Goal: Answer question/provide support: Share knowledge or assist other users

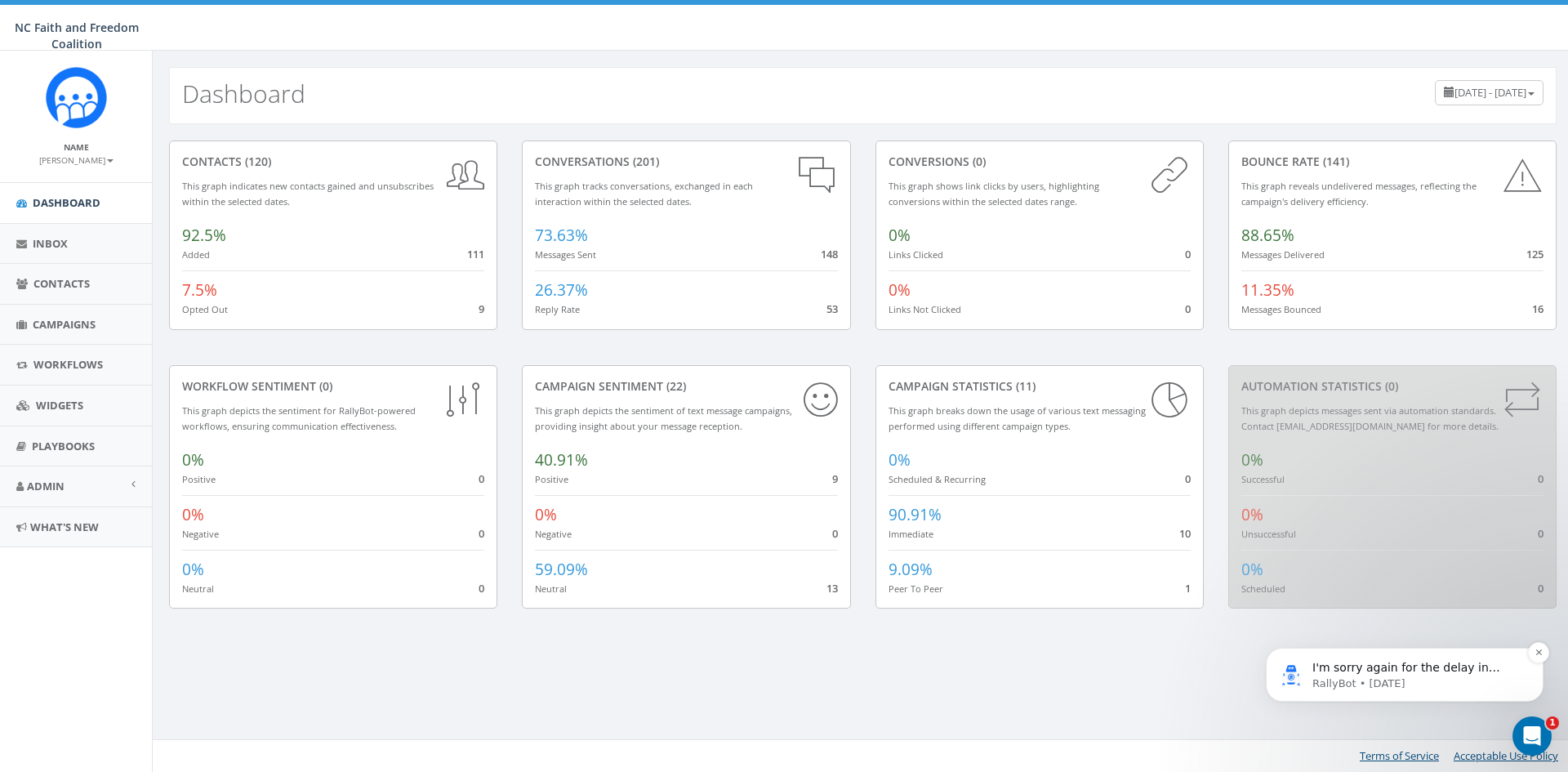
click at [1415, 677] on p "RallyBot • [DATE]" at bounding box center [1418, 684] width 211 height 15
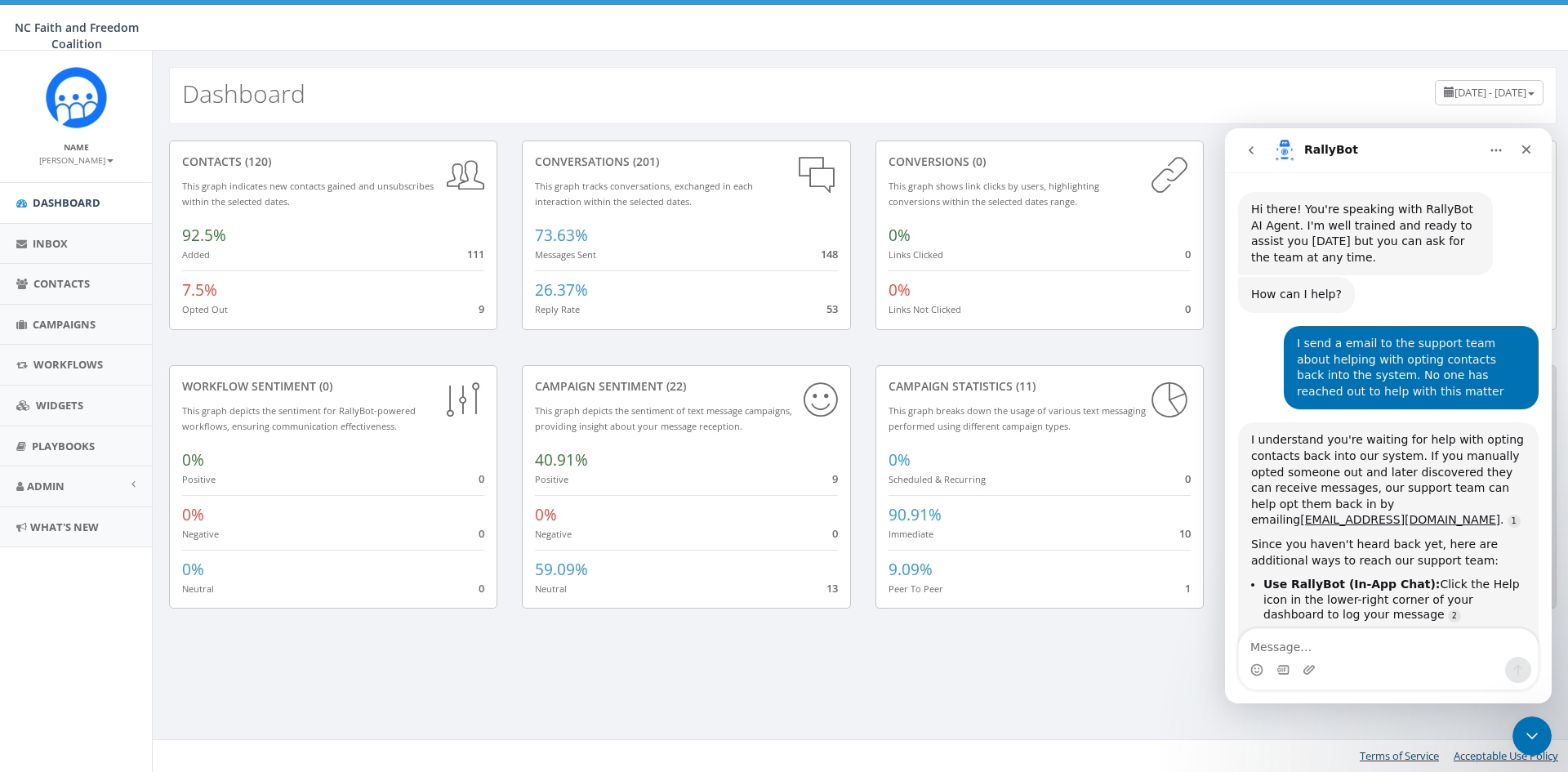
scroll to position [19, 0]
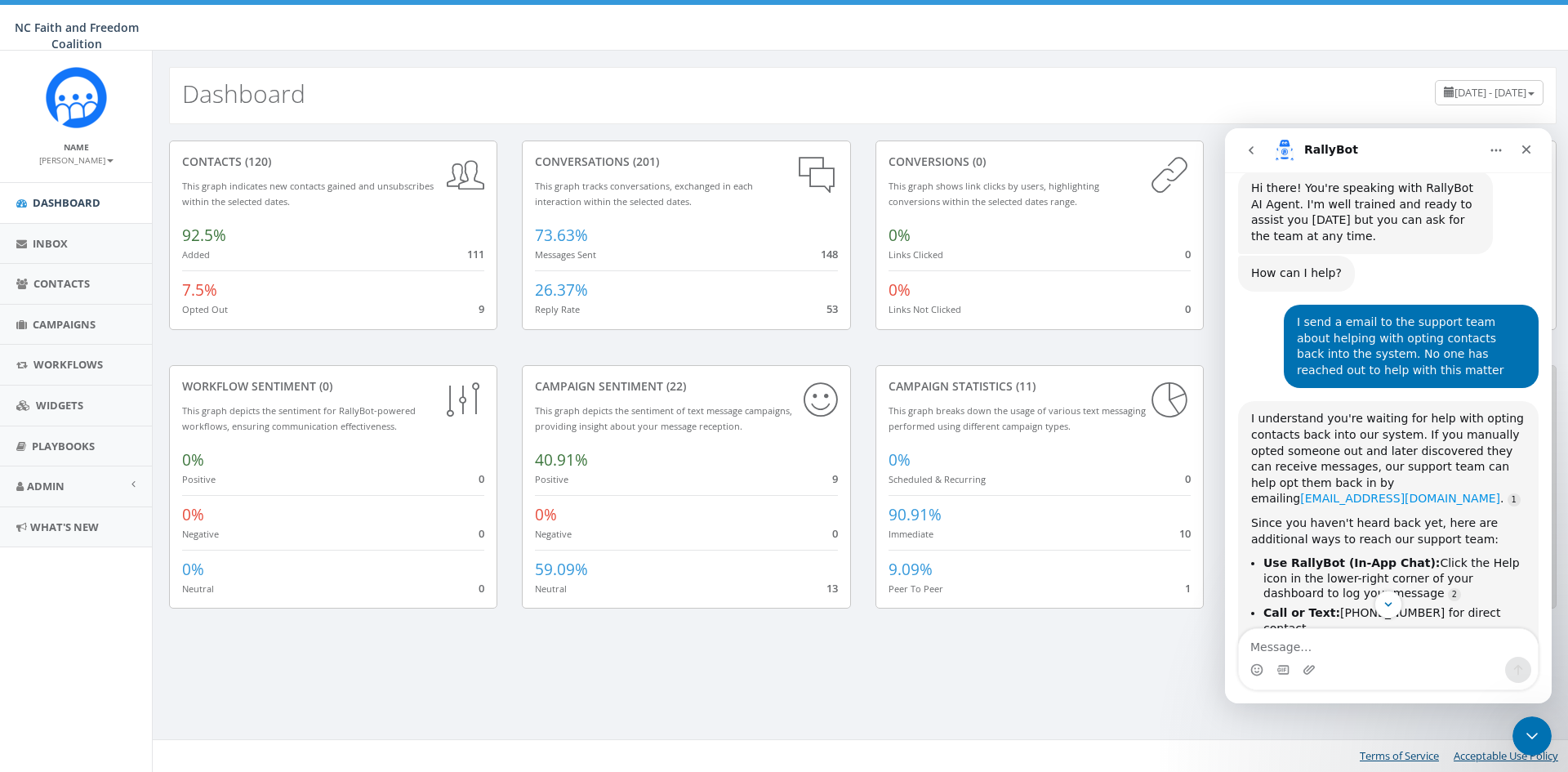
click at [1350, 492] on link "[EMAIL_ADDRESS][DOMAIN_NAME]" at bounding box center [1400, 498] width 200 height 13
click at [1508, 494] on link "Source reference 11536947:" at bounding box center [1514, 500] width 13 height 13
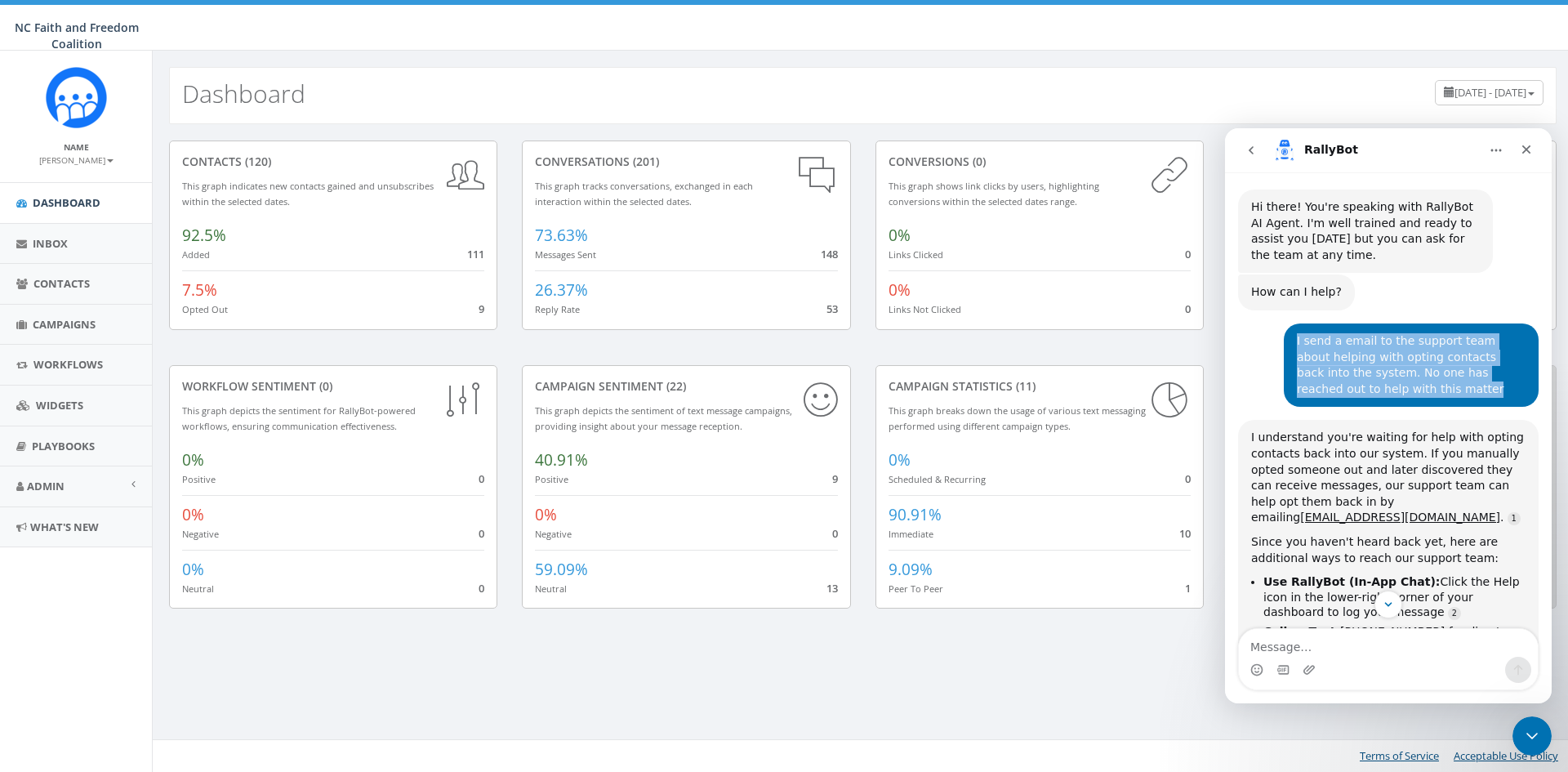
drag, startPoint x: 1290, startPoint y: 340, endPoint x: 1504, endPoint y: 385, distance: 218.7
click at [1504, 385] on div "I send a email to the support team about helping with opting contacts back into…" at bounding box center [1411, 366] width 229 height 64
copy div "I send a email to the support team about helping with opting contacts back into…"
click at [1393, 609] on icon "Scroll to bottom" at bounding box center [1389, 604] width 15 height 15
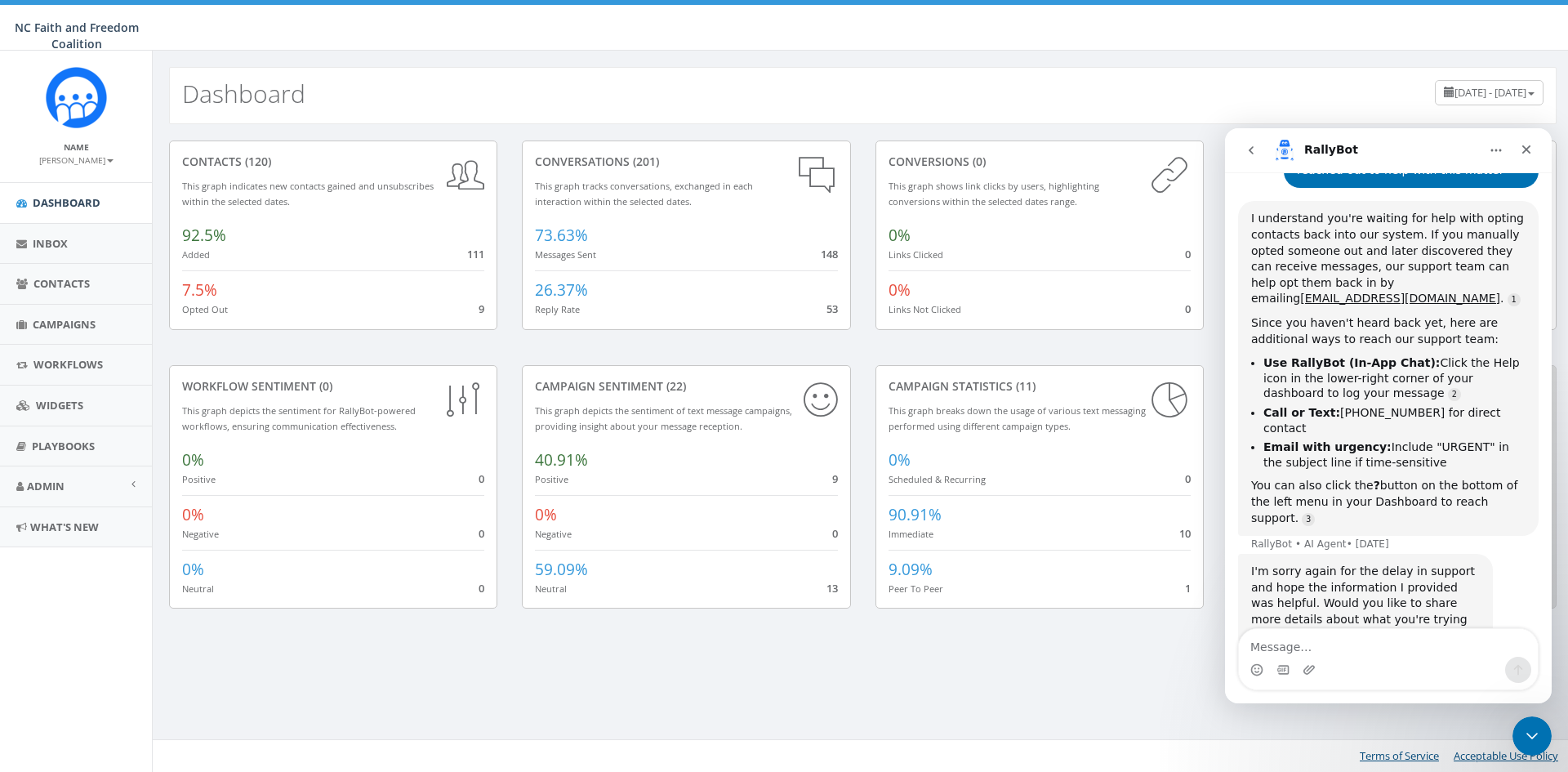
scroll to position [233, 0]
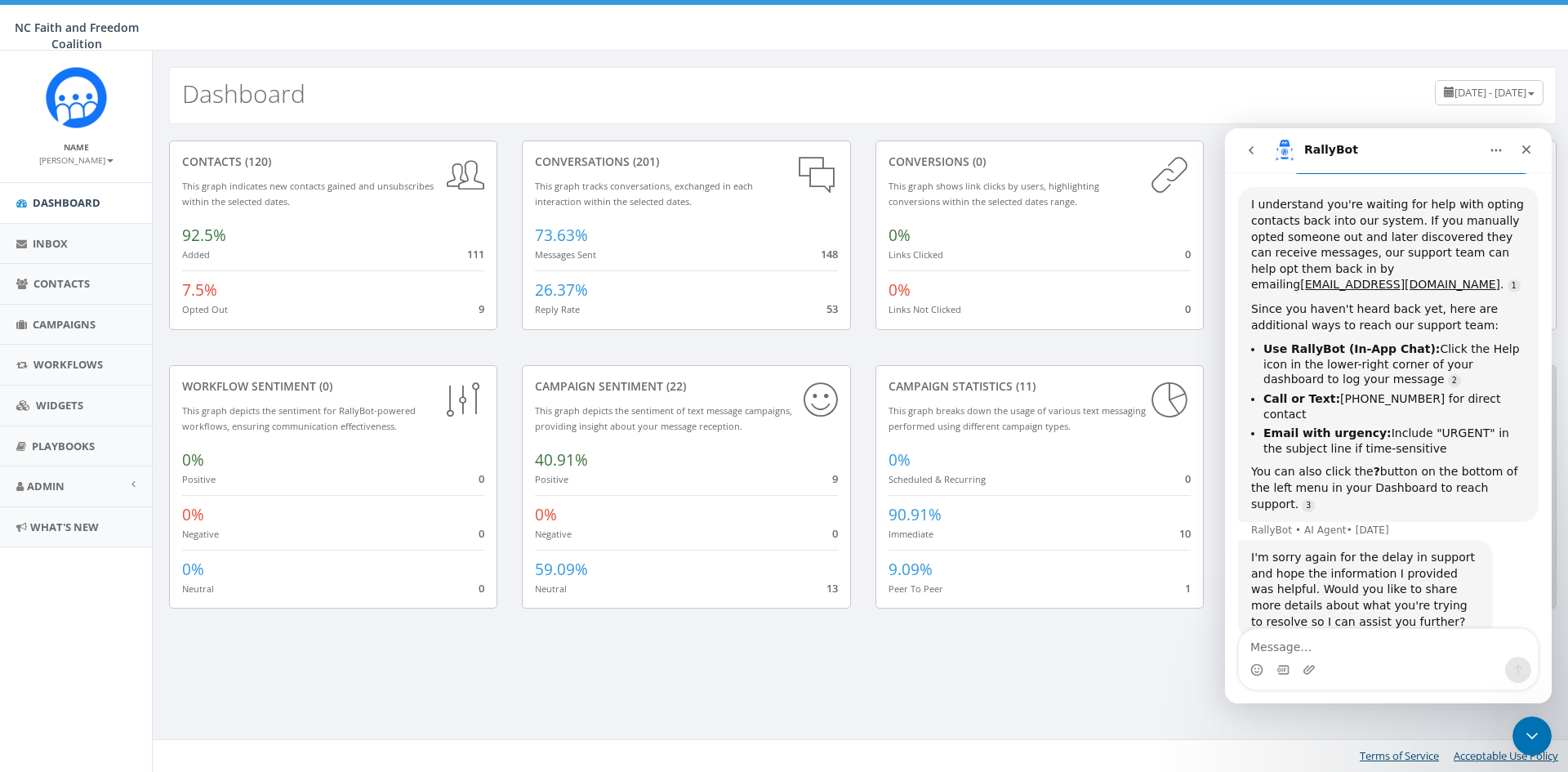
click at [1393, 609] on div "I'm sorry again for the delay in support and hope the information I provided wa…" at bounding box center [1389, 609] width 300 height 136
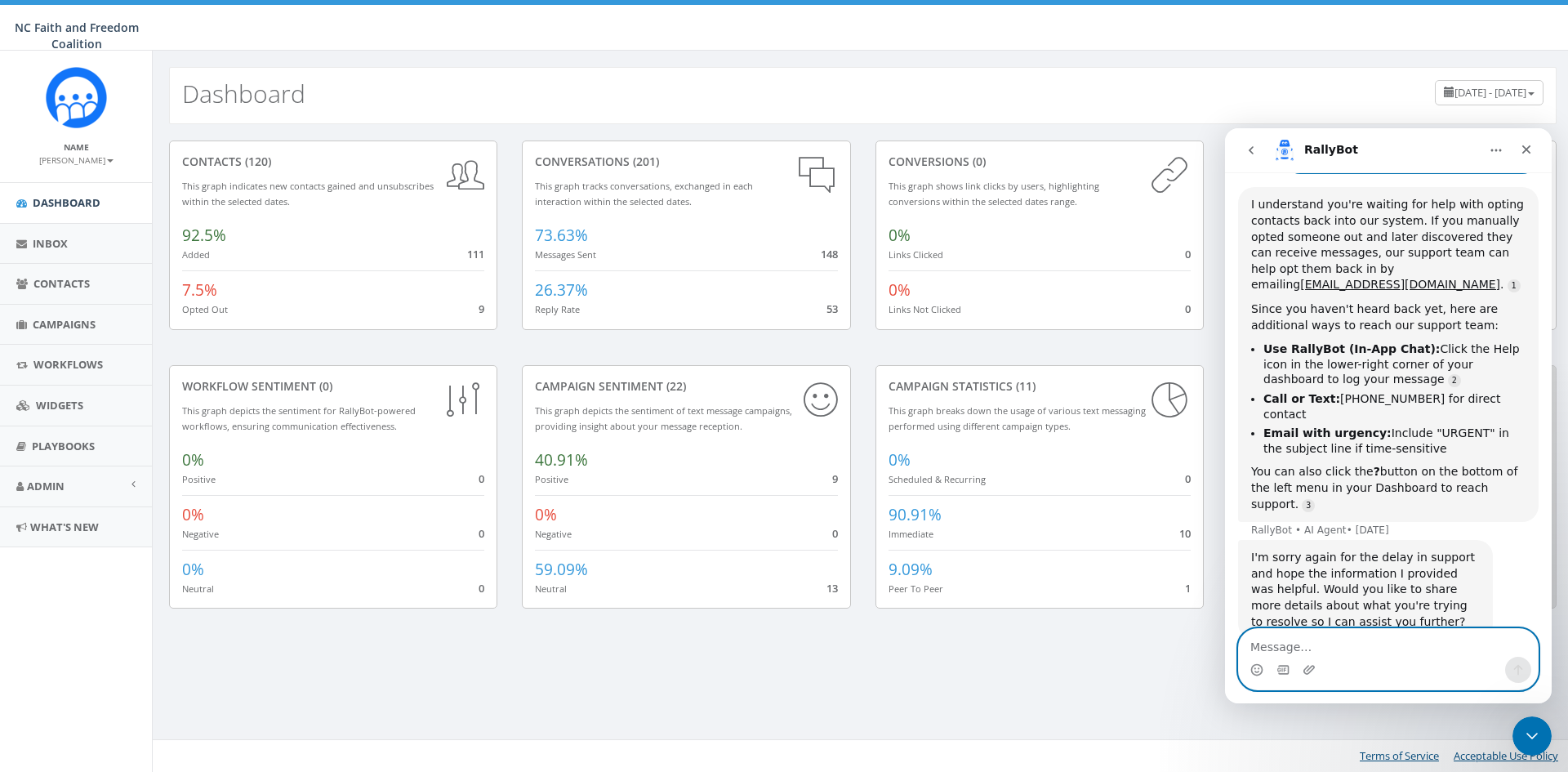
click at [1285, 648] on textarea "Message…" at bounding box center [1389, 642] width 299 height 27
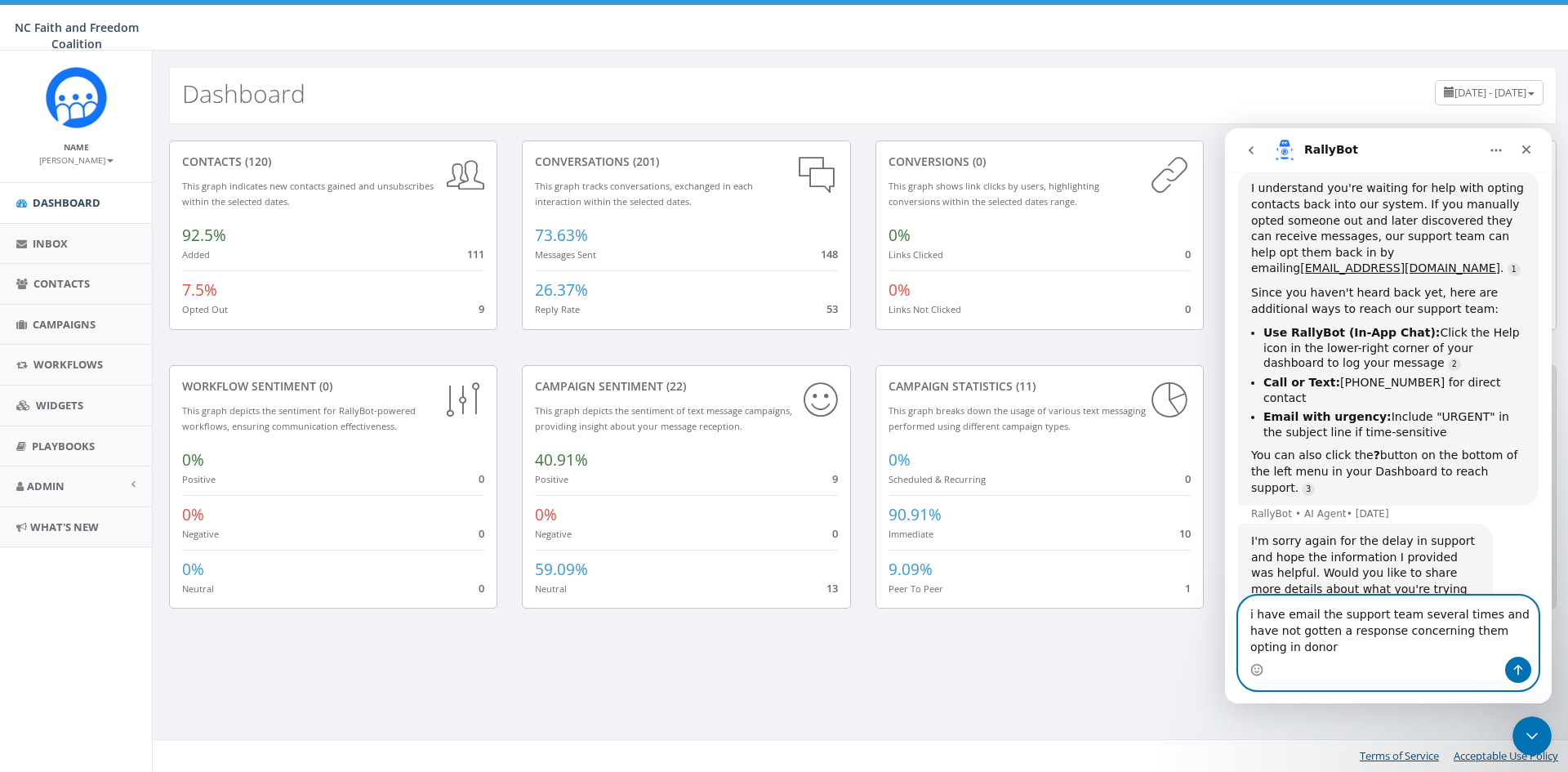
scroll to position [266, 0]
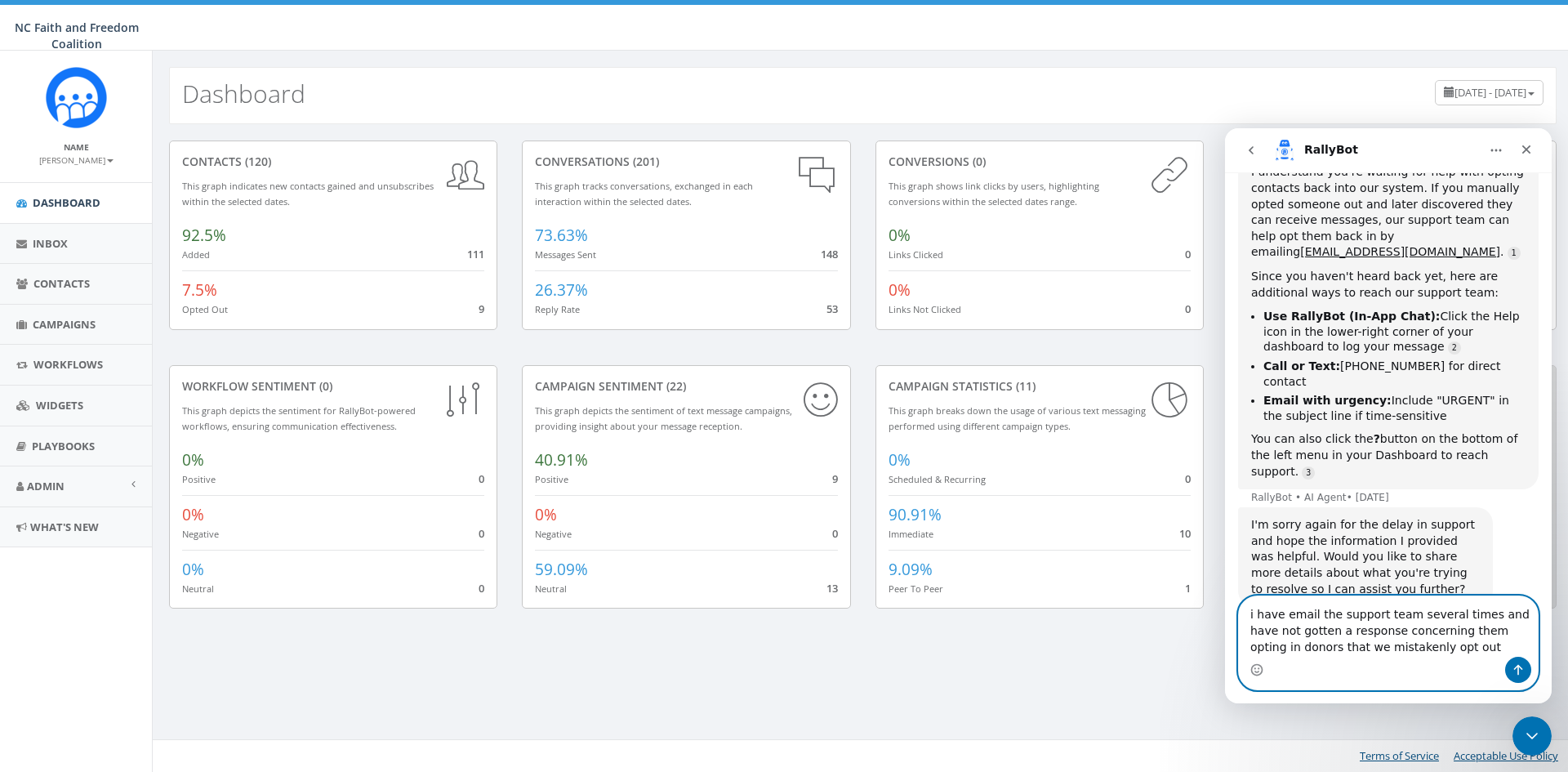
type textarea "i have email the support team several times and have not gotten a response conc…"
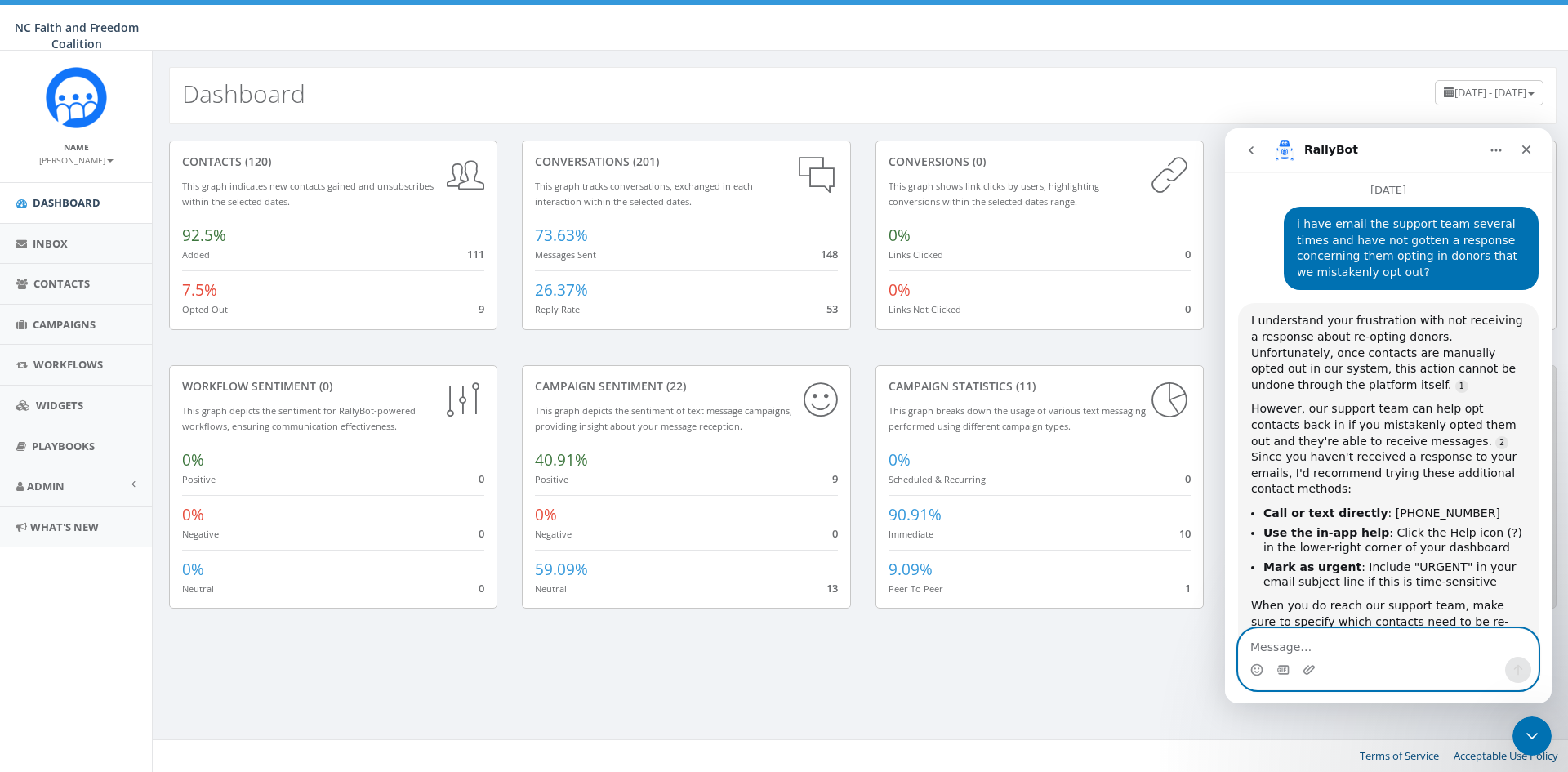
scroll to position [717, 0]
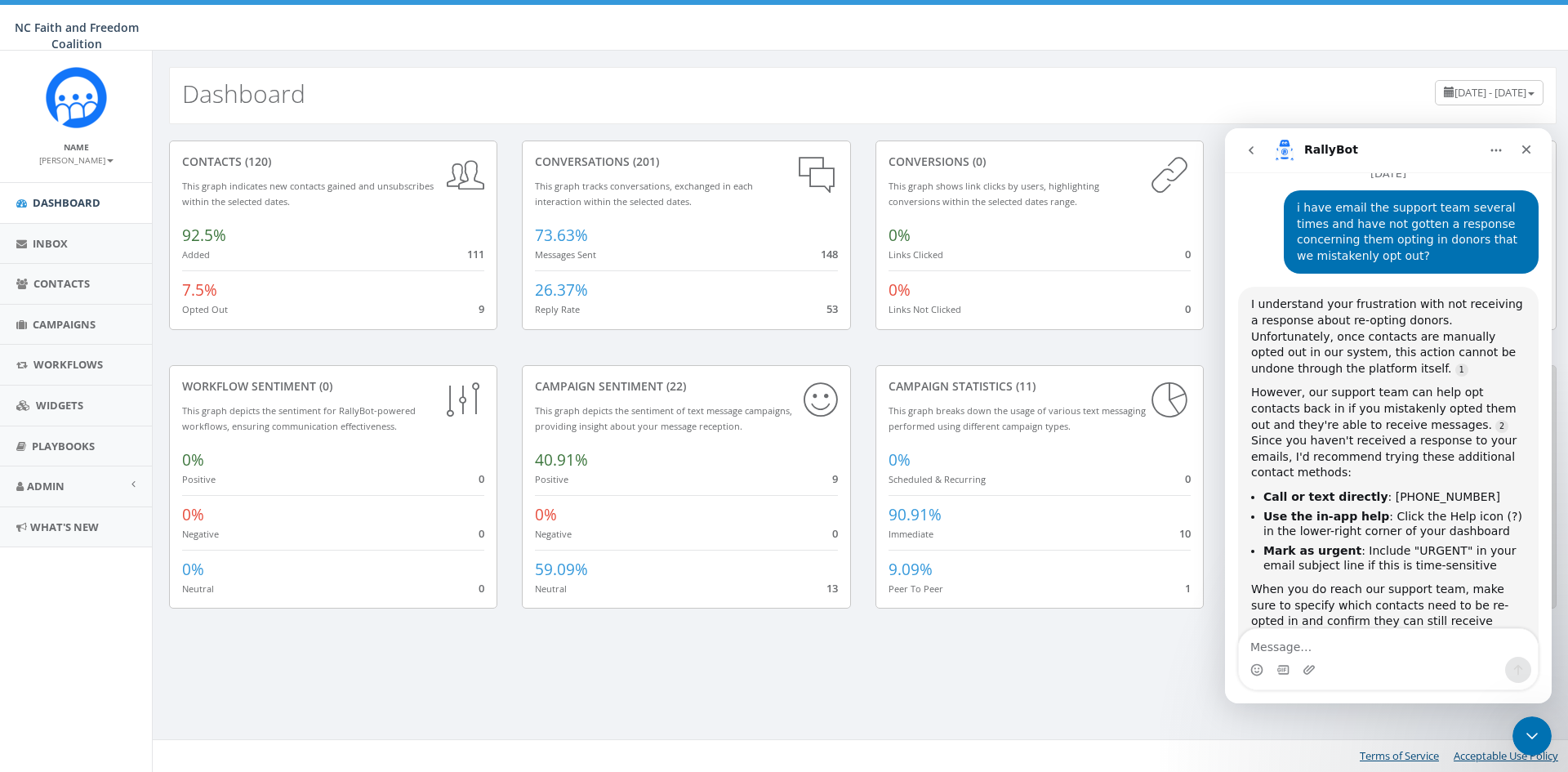
click at [1439, 489] on li "Call or text directly : [PHONE_NUMBER]" at bounding box center [1394, 497] width 262 height 16
drag, startPoint x: 1449, startPoint y: 451, endPoint x: 1266, endPoint y: 457, distance: 183.1
click at [1266, 489] on li "Call or text directly : [PHONE_NUMBER]" at bounding box center [1394, 497] width 262 height 16
click at [1481, 489] on li "Call or text directly : [PHONE_NUMBER]" at bounding box center [1394, 497] width 262 height 16
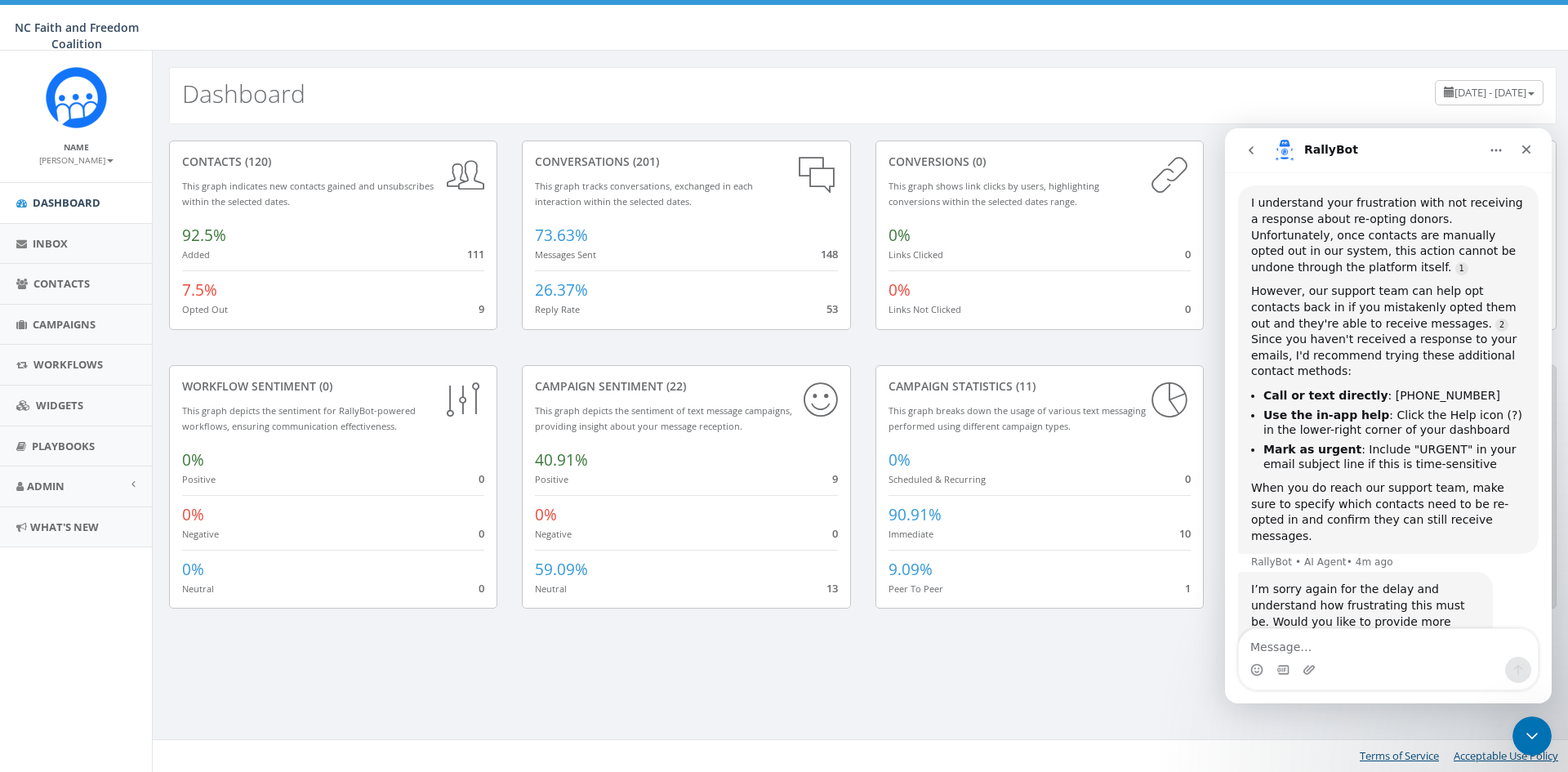
scroll to position [836, 0]
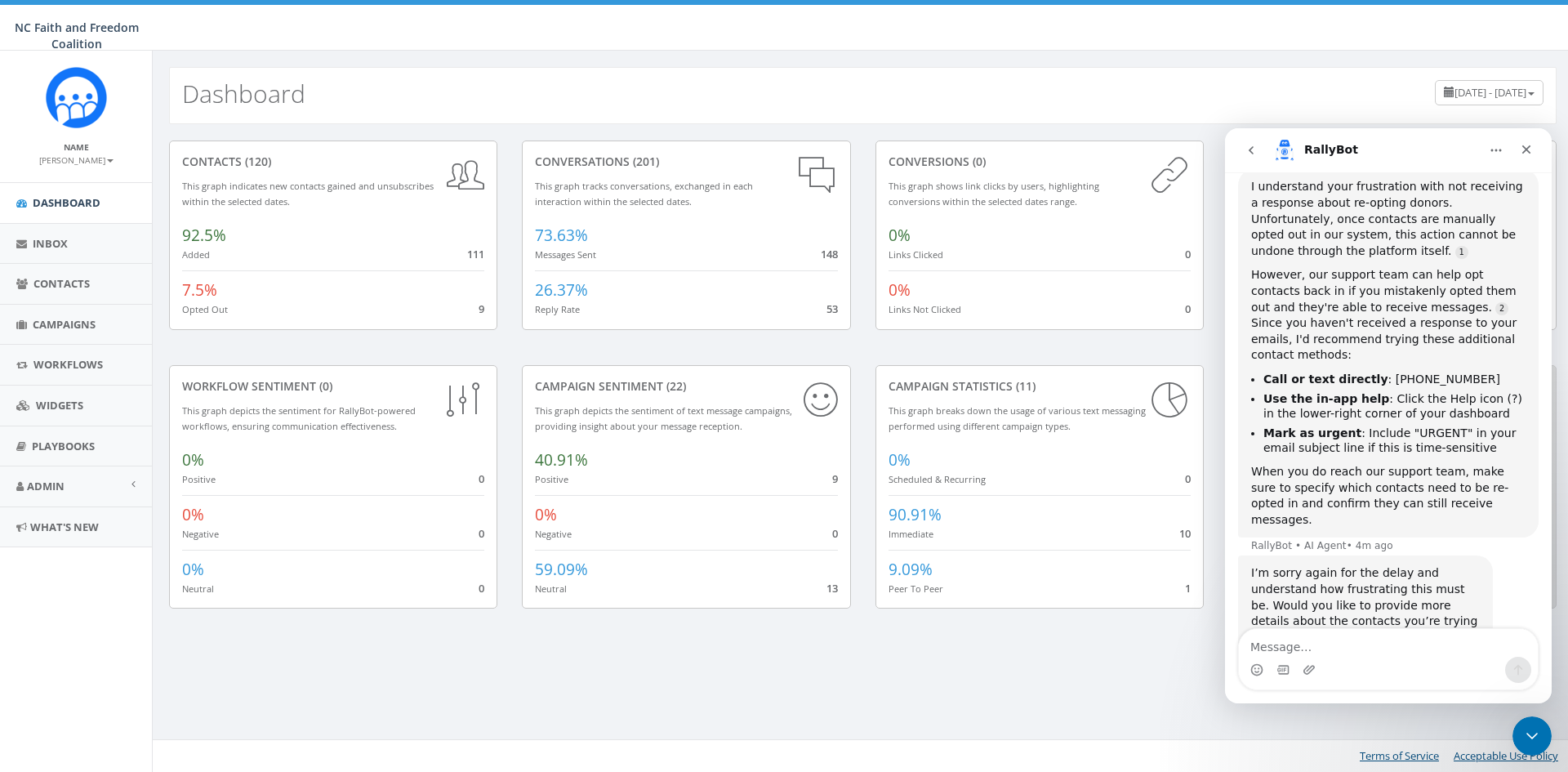
click at [479, 309] on span "9" at bounding box center [481, 308] width 5 height 15
click at [213, 308] on small "Opted Out" at bounding box center [205, 309] width 46 height 12
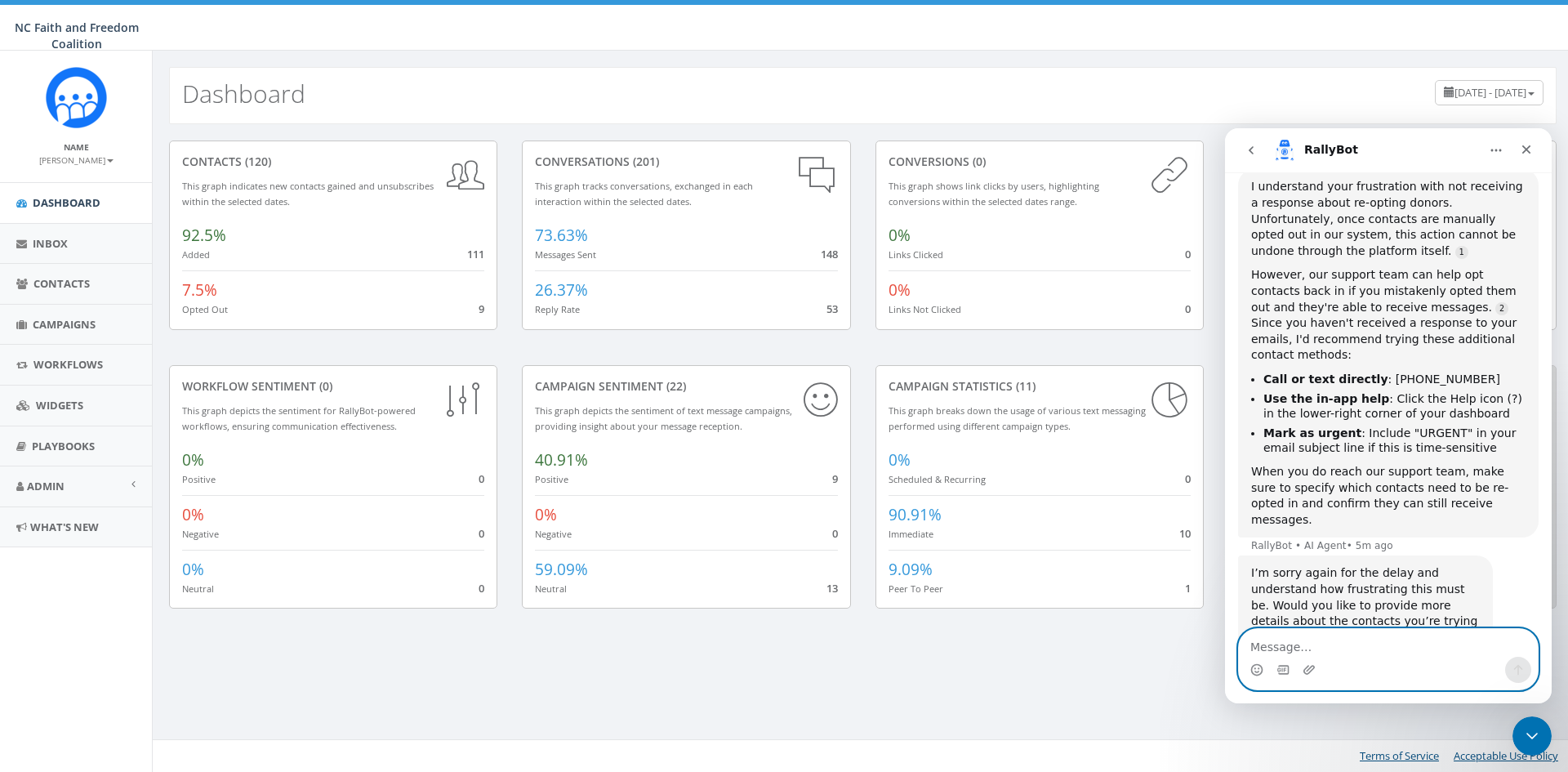
click at [1294, 646] on textarea "Message…" at bounding box center [1389, 642] width 299 height 27
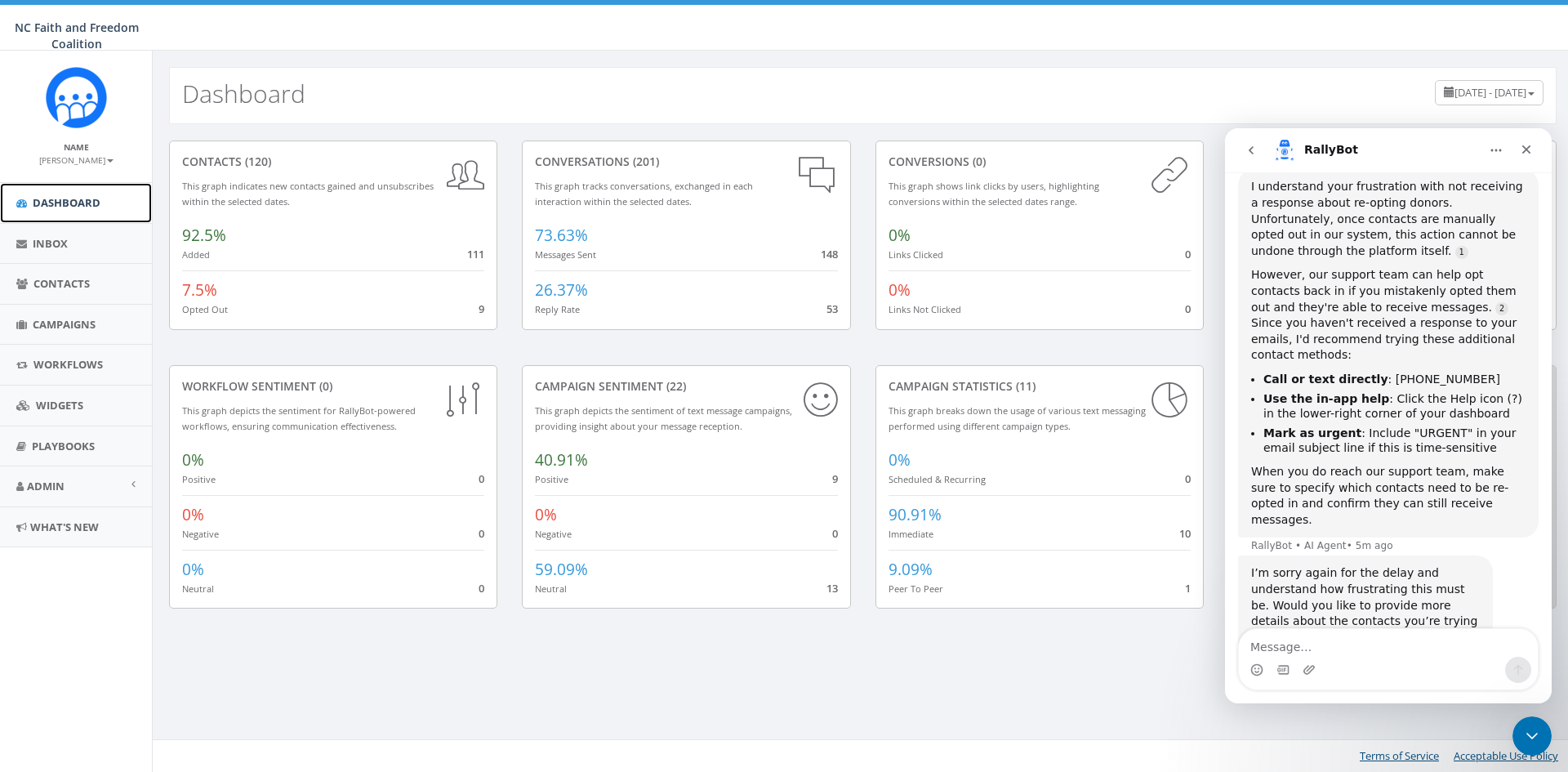
click at [63, 196] on span "Dashboard" at bounding box center [66, 202] width 68 height 15
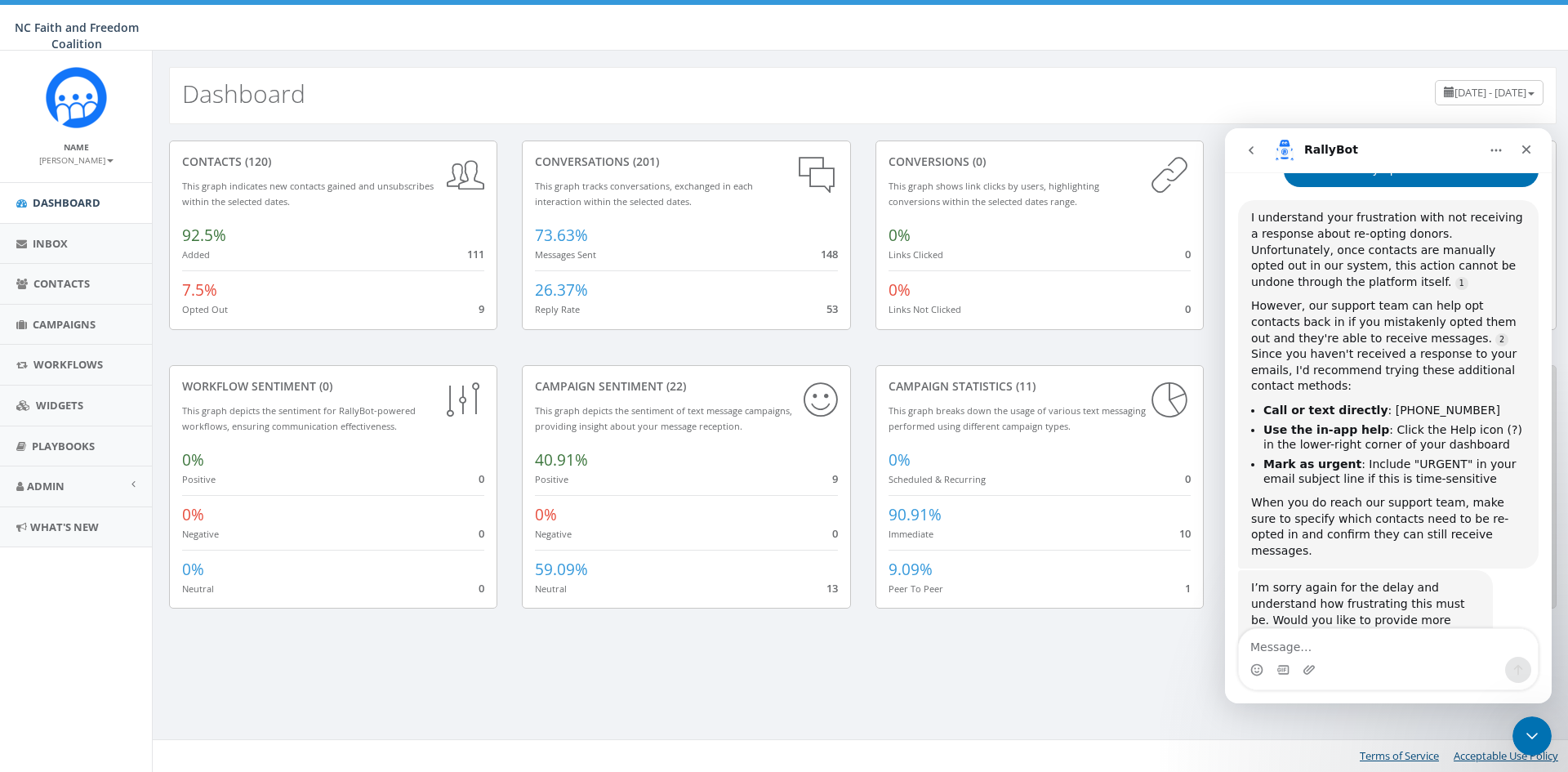
scroll to position [803, 0]
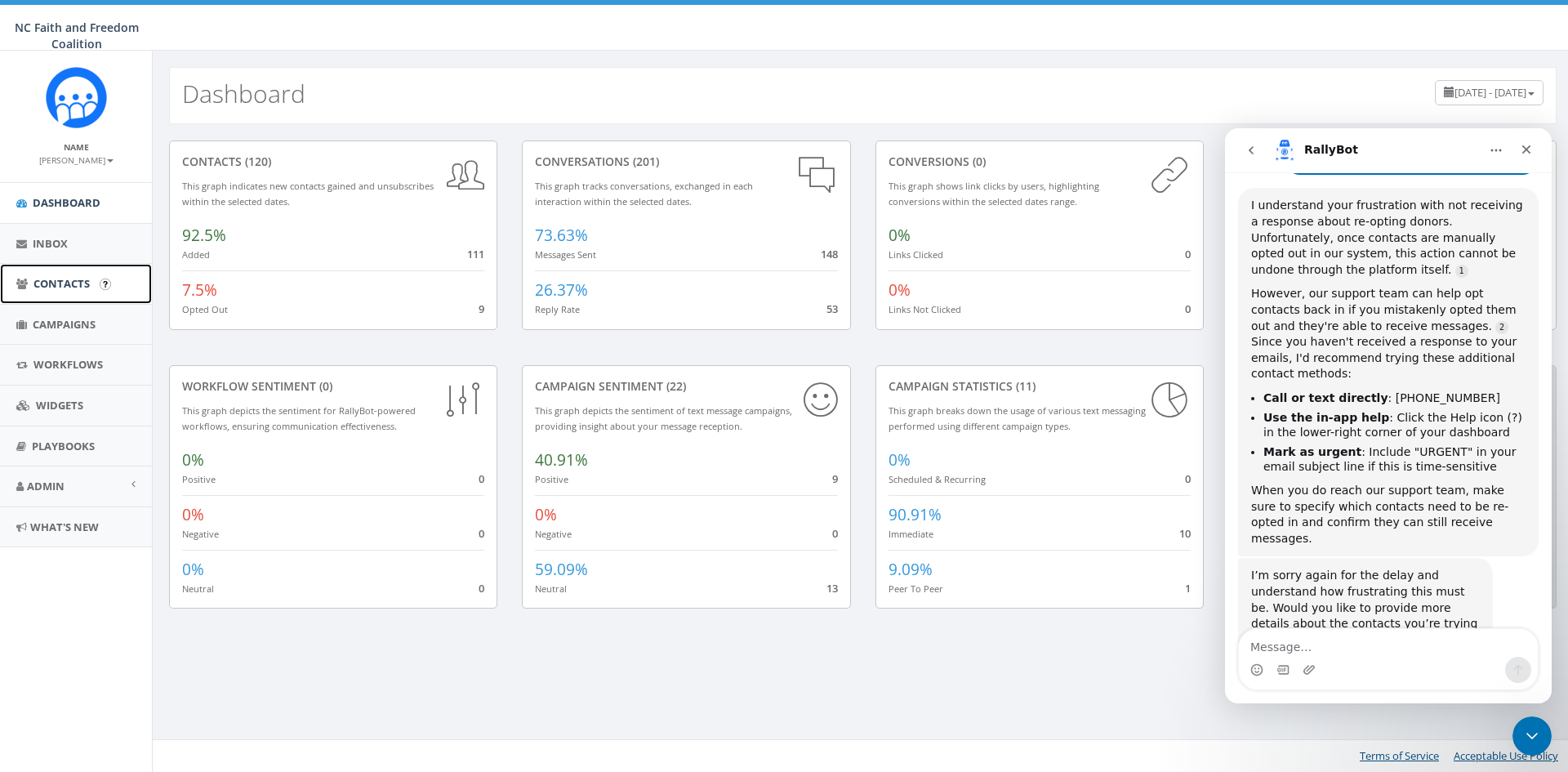
click at [70, 283] on span "Contacts" at bounding box center [62, 284] width 57 height 15
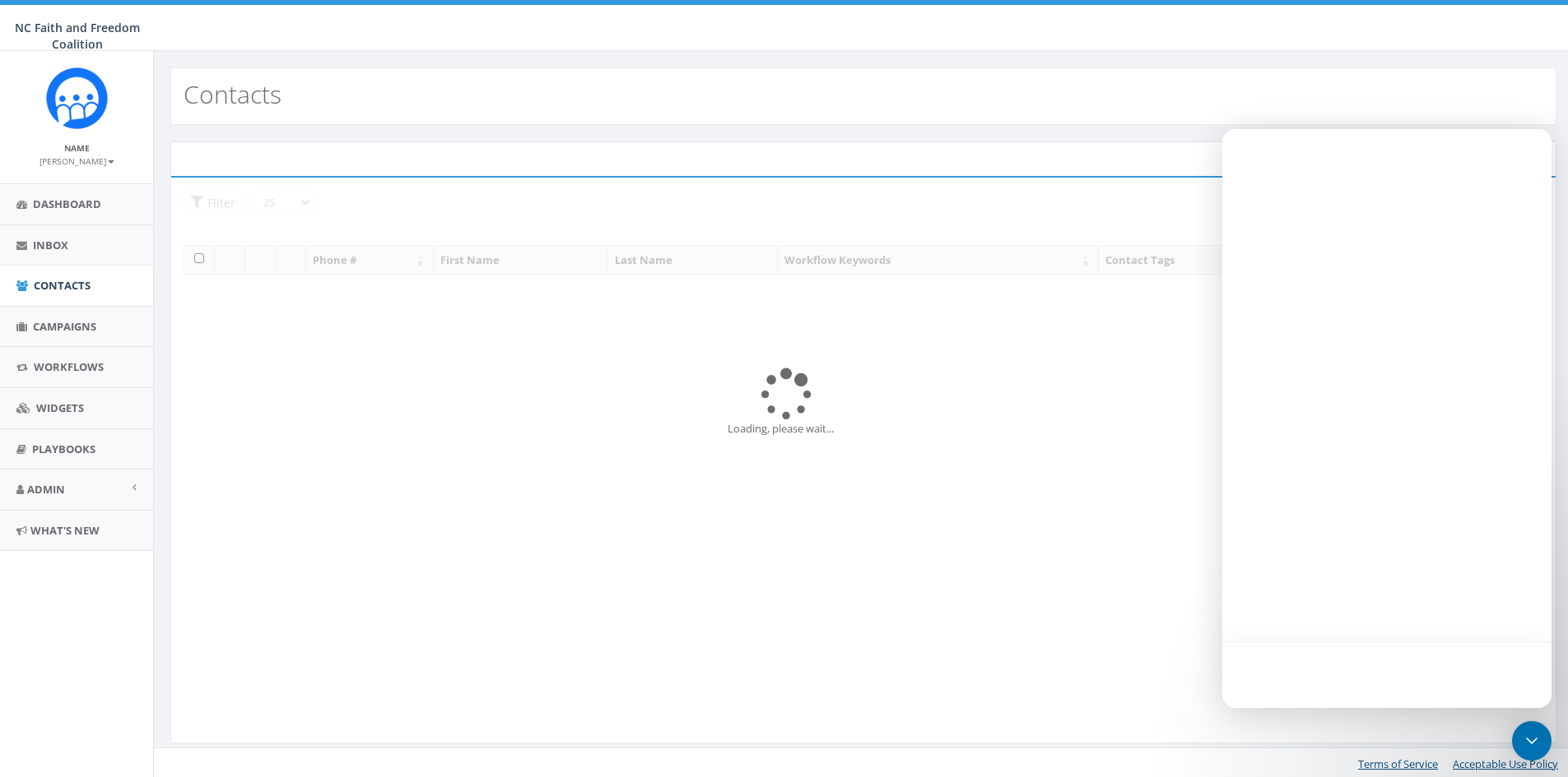
select select
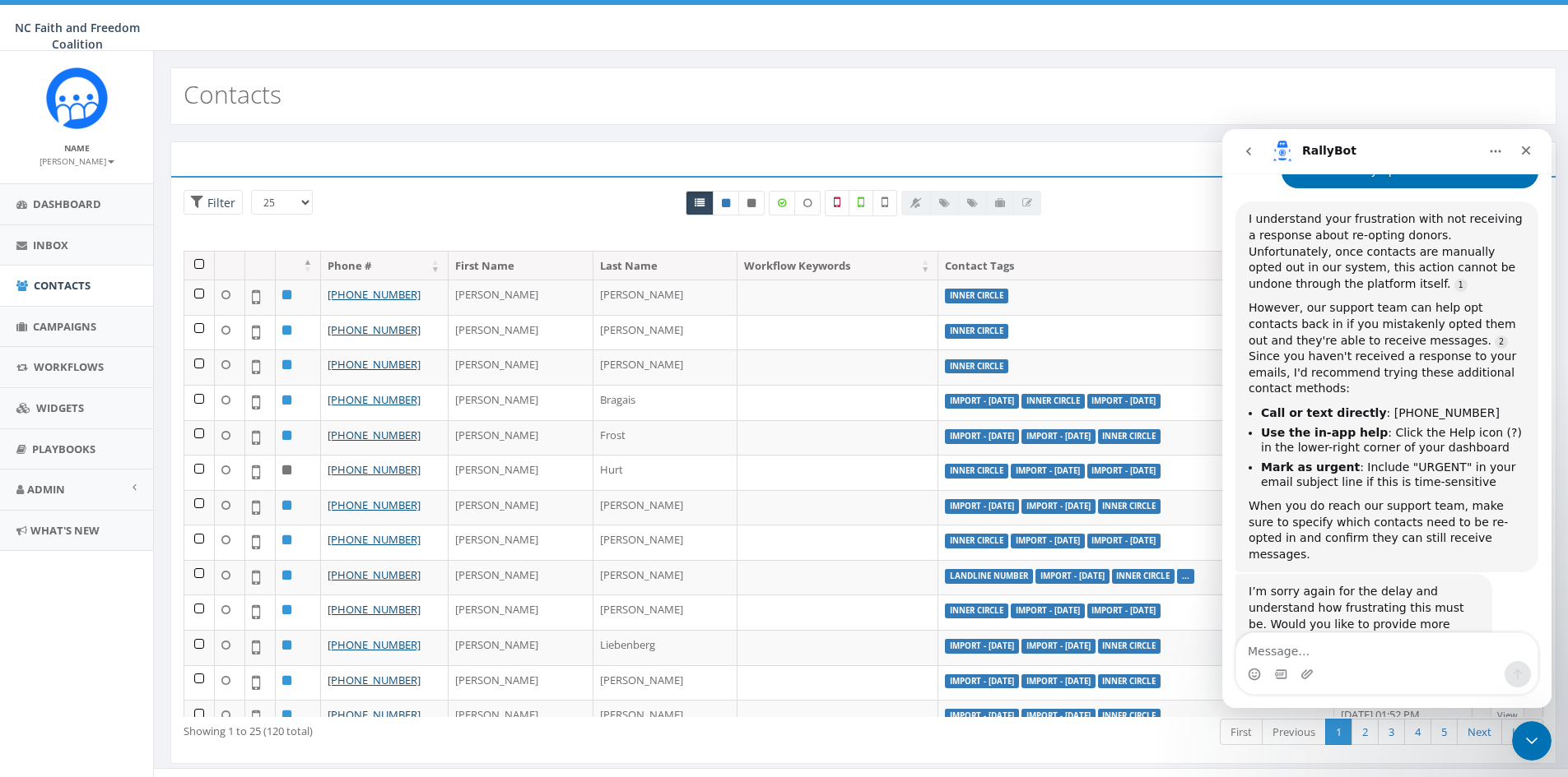
scroll to position [808, 0]
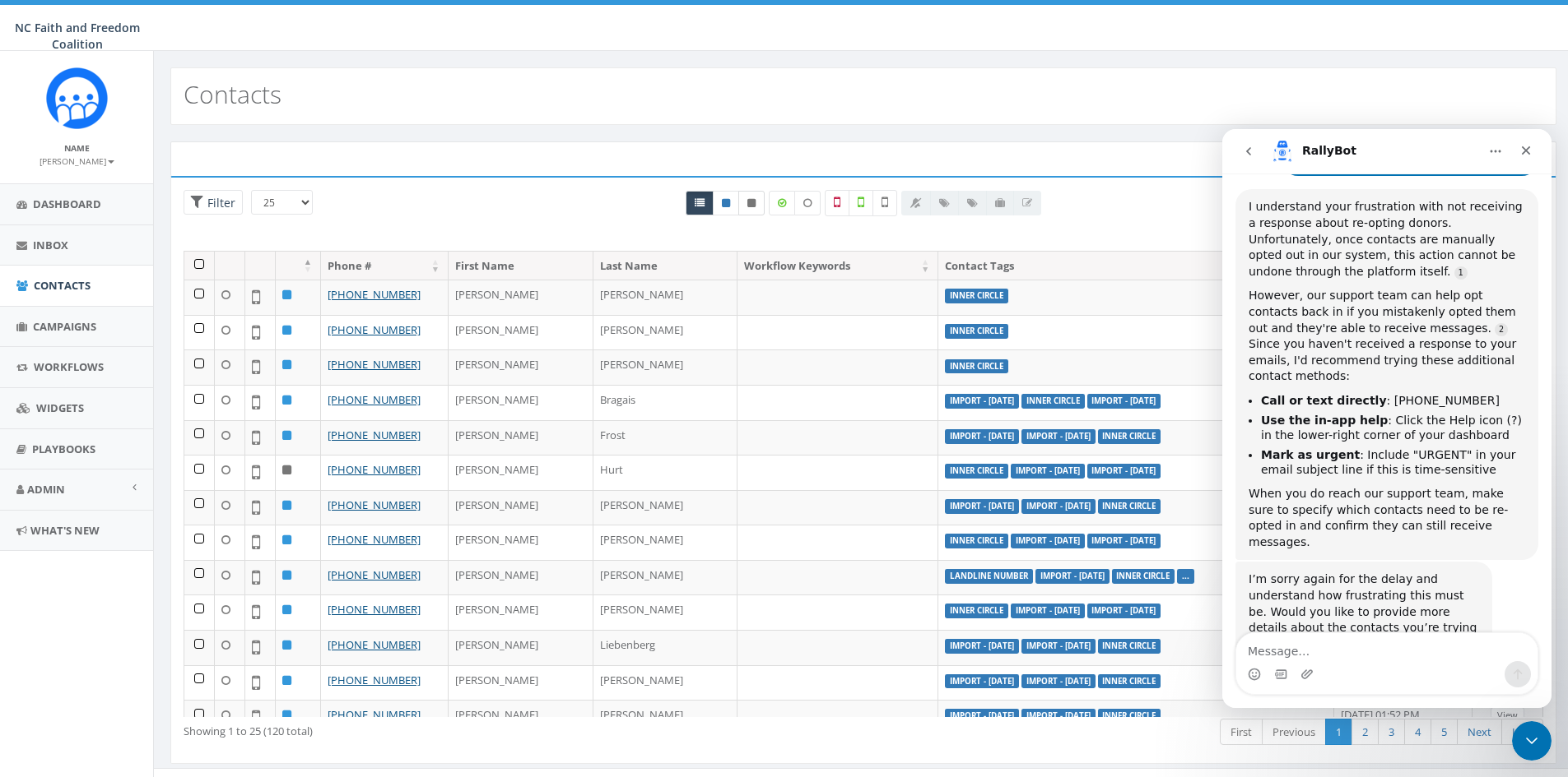
click at [752, 201] on icon at bounding box center [751, 203] width 8 height 10
radio input "true"
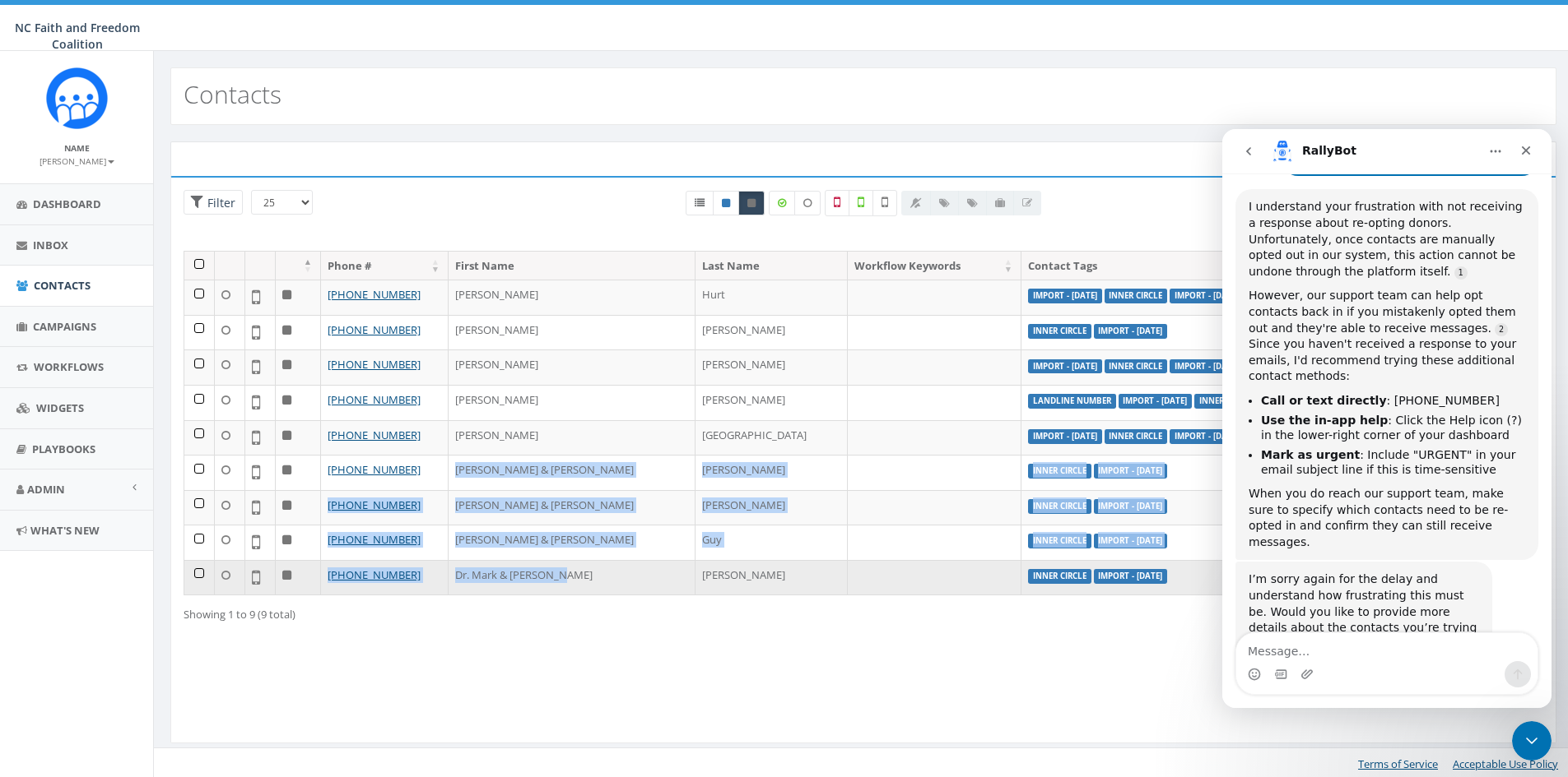
drag, startPoint x: 456, startPoint y: 469, endPoint x: 563, endPoint y: 576, distance: 151.3
click at [563, 576] on tbody "+1 239-872-8688 Charles Hurt Import - 08/04/2025 Inner Circle Import - 07/28/20…" at bounding box center [864, 437] width 1359 height 315
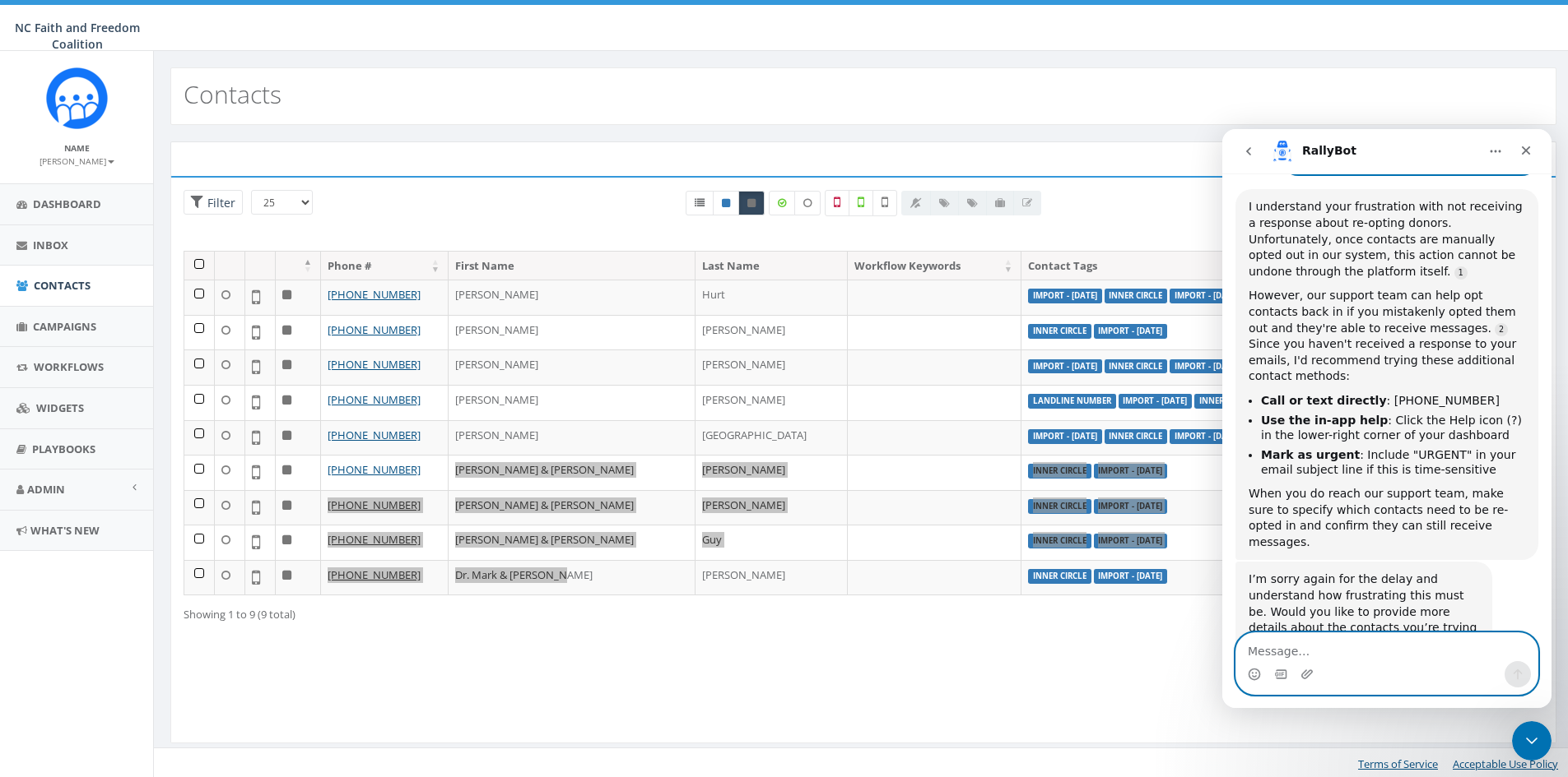
click at [1262, 654] on textarea "Message…" at bounding box center [1387, 646] width 302 height 28
type textarea "m"
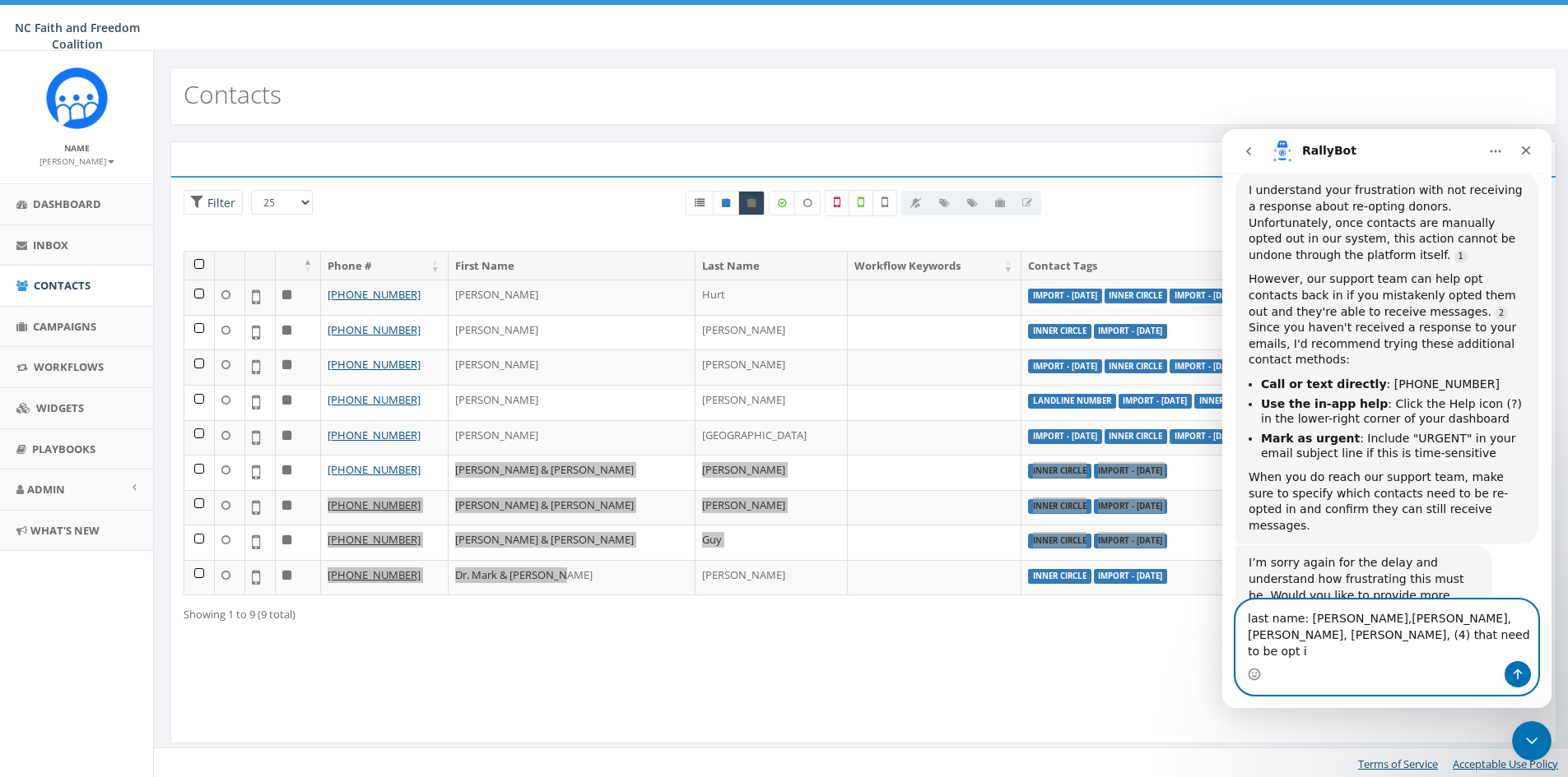
type textarea "last name: moser,Rodriguez, guy, harris, (4) that need to be opt in"
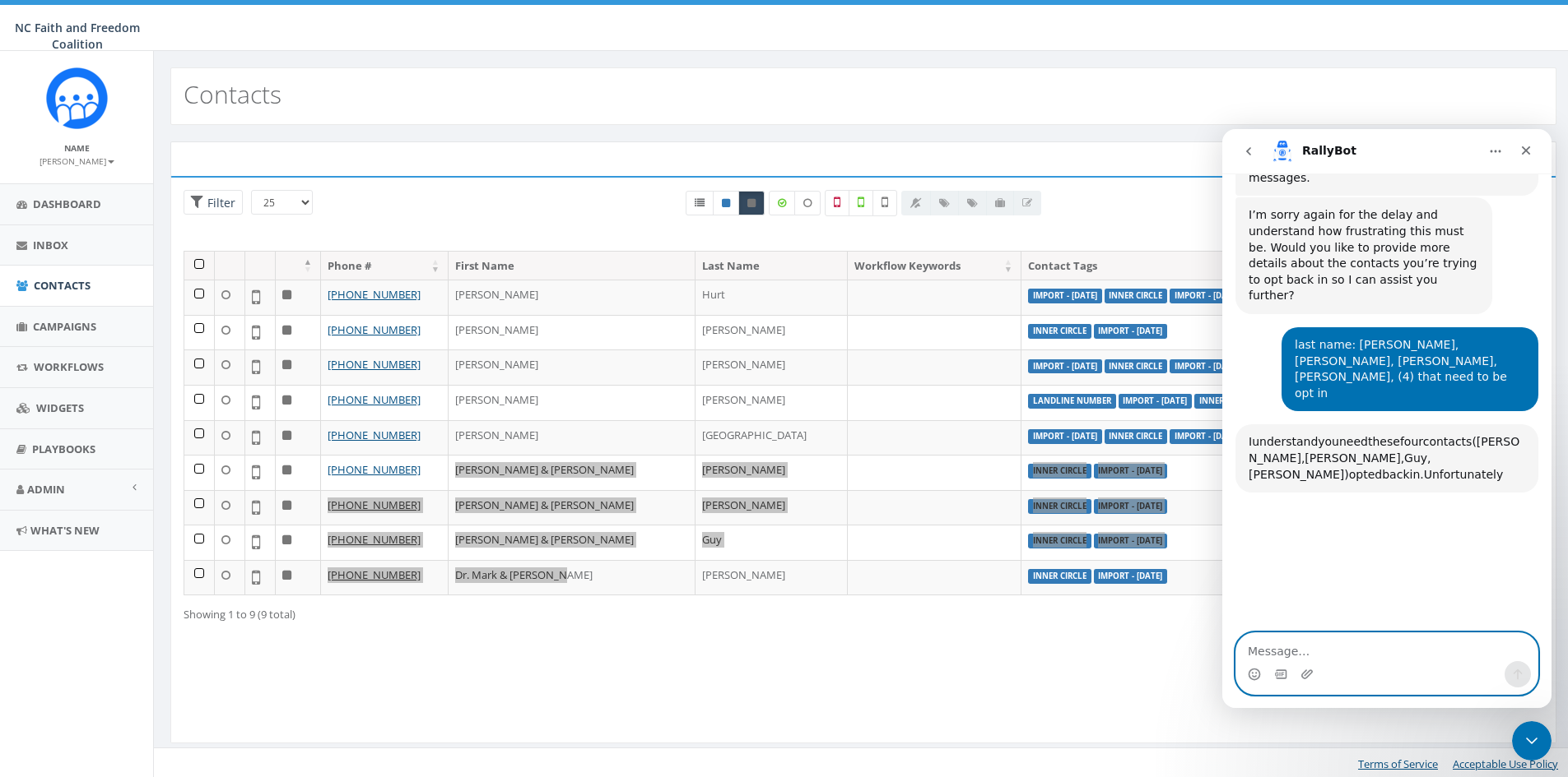
scroll to position [1250, 0]
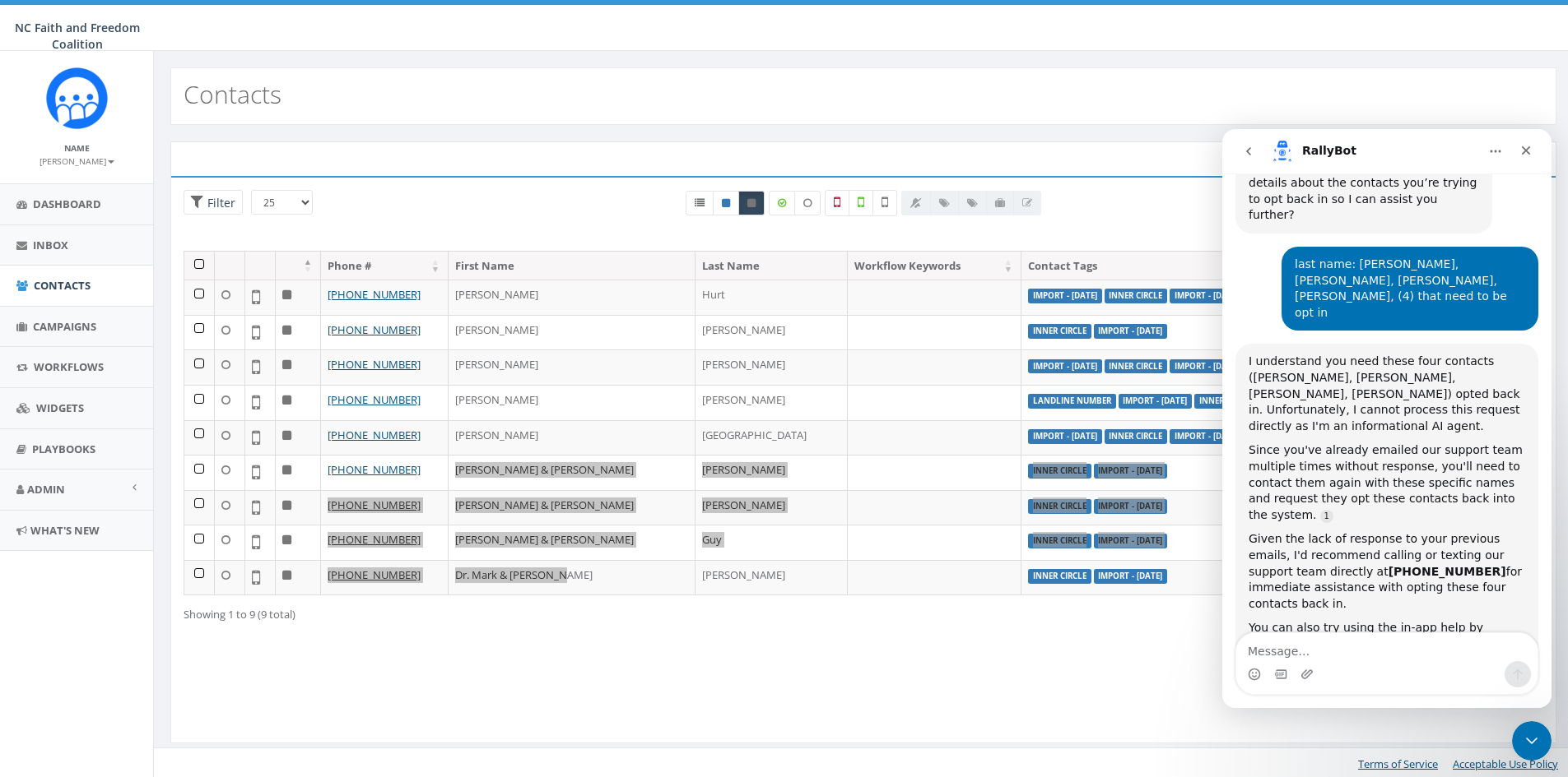
click at [1260, 148] on button "go back" at bounding box center [1248, 151] width 31 height 31
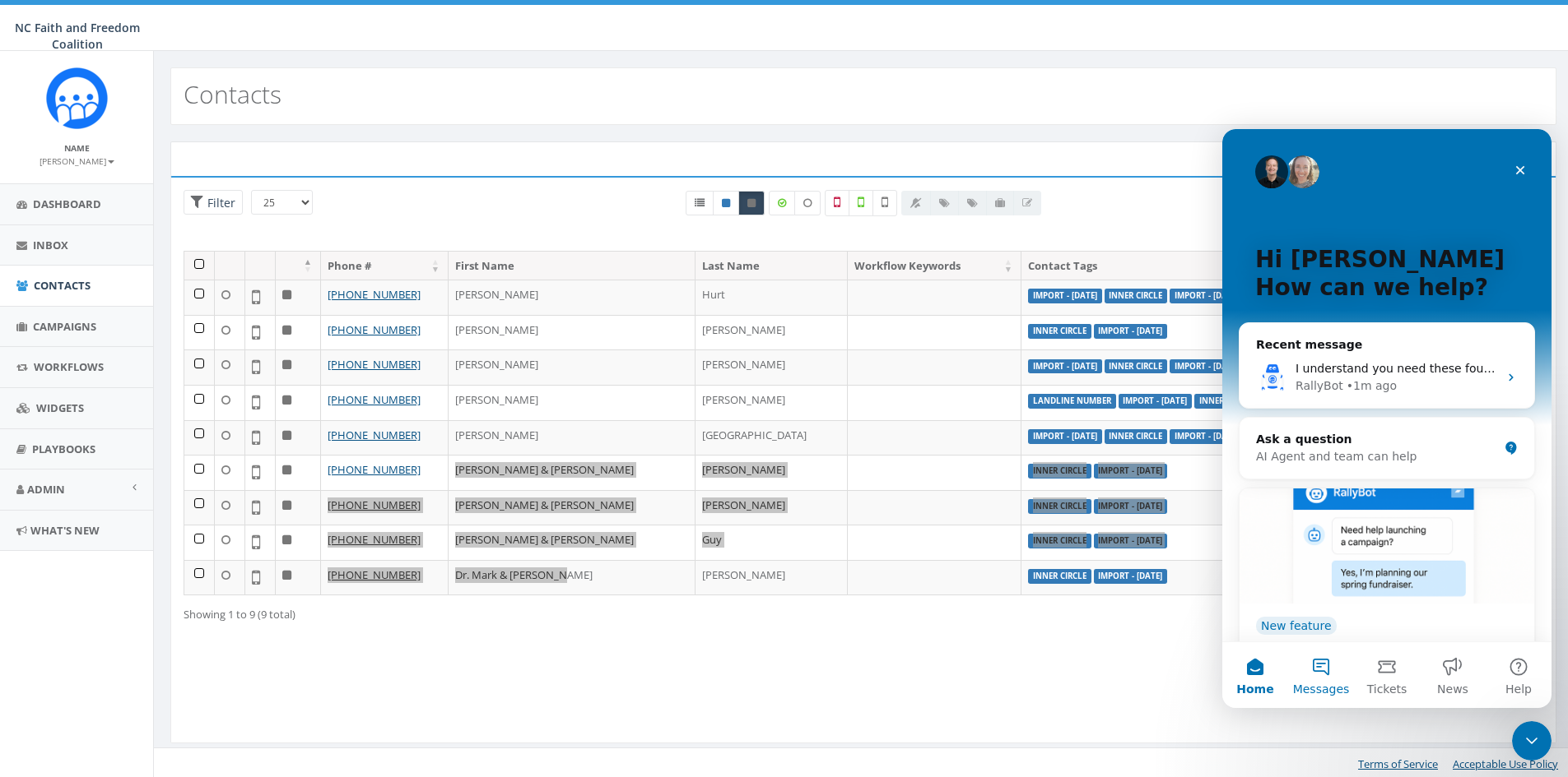
click at [1328, 665] on button "Messages" at bounding box center [1321, 676] width 66 height 66
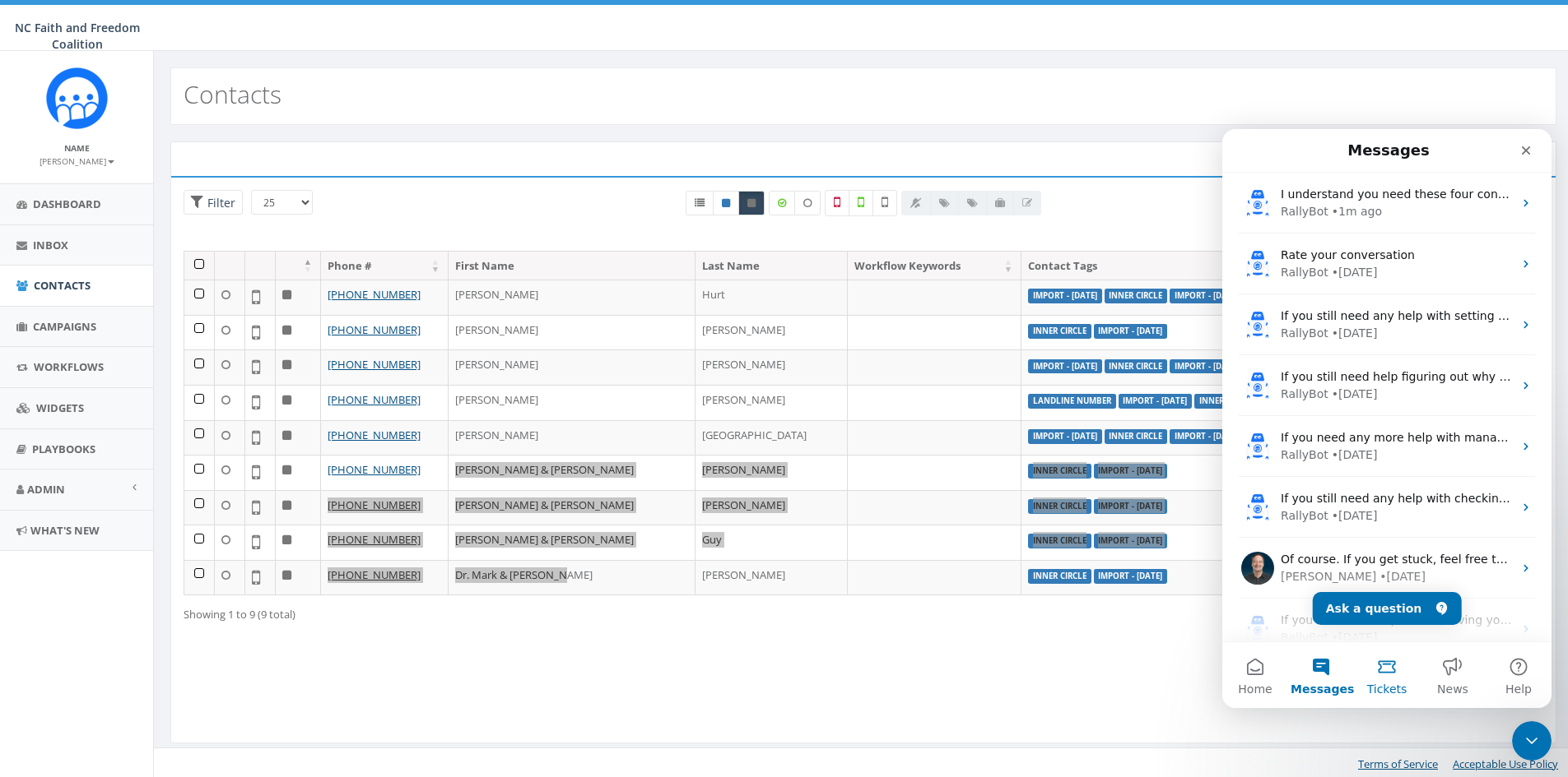
click at [1389, 685] on span "Tickets" at bounding box center [1387, 689] width 40 height 12
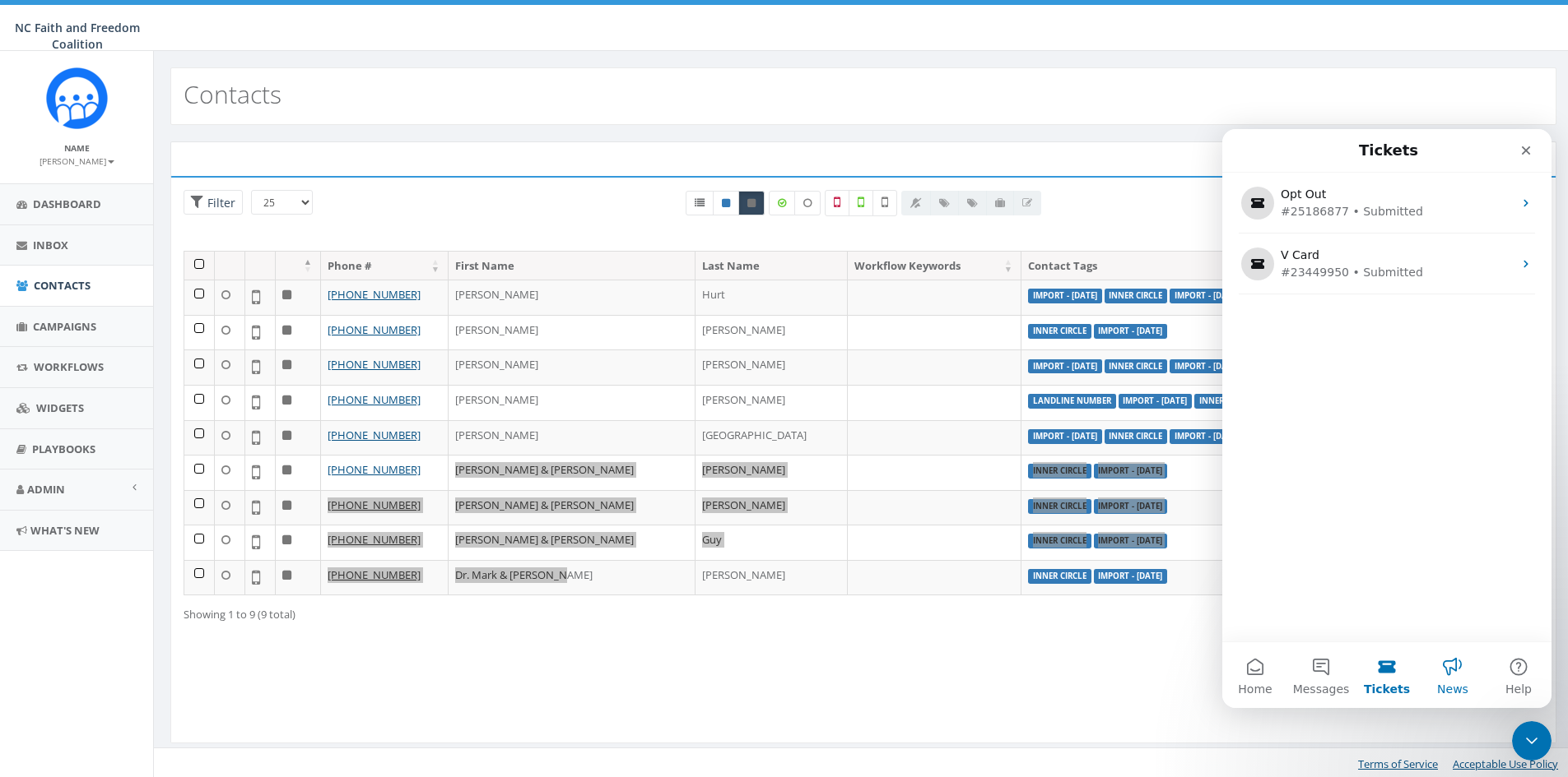
click at [1451, 665] on button "News" at bounding box center [1452, 676] width 66 height 66
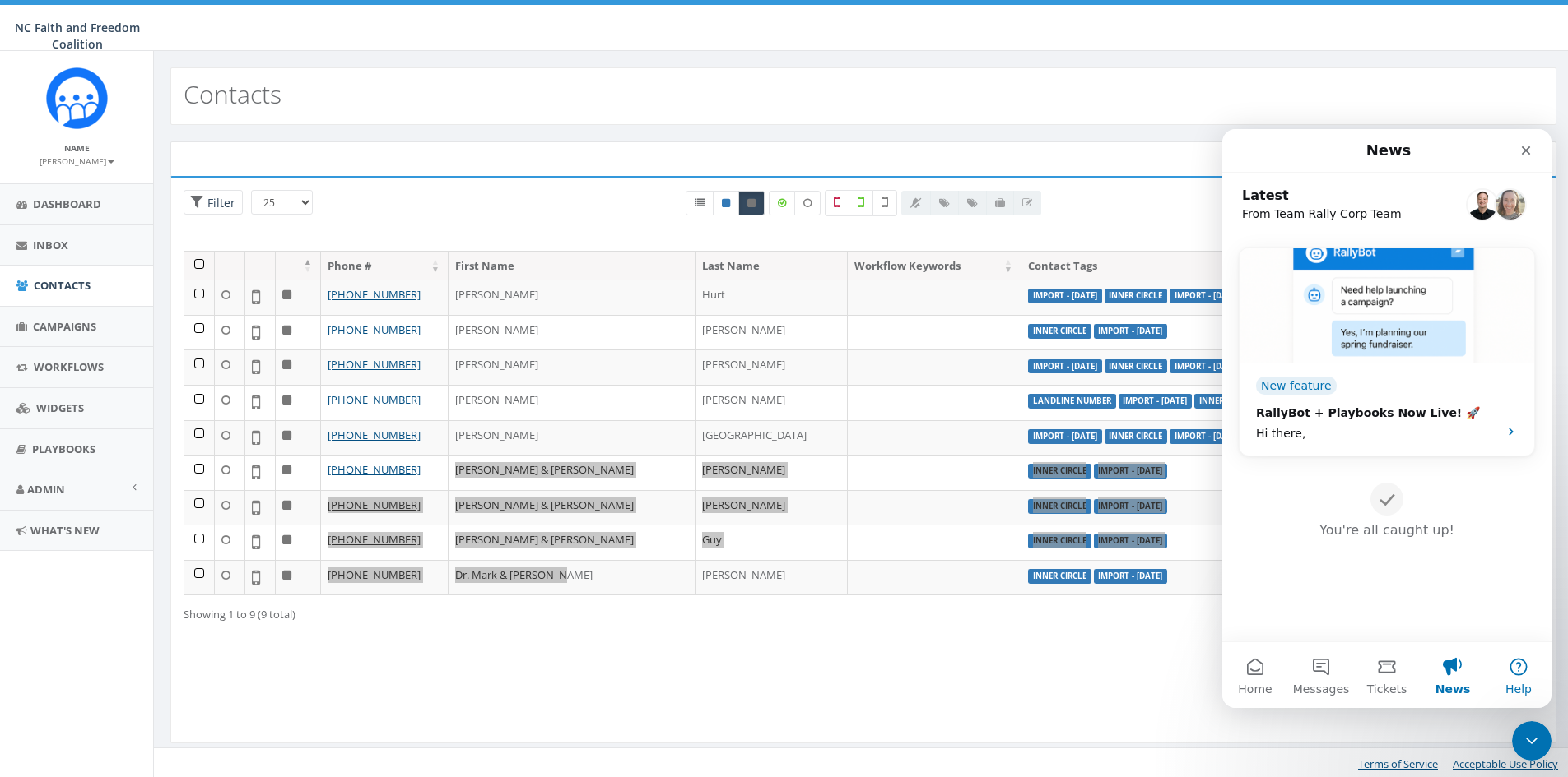
click at [1526, 669] on button "Help" at bounding box center [1518, 676] width 66 height 66
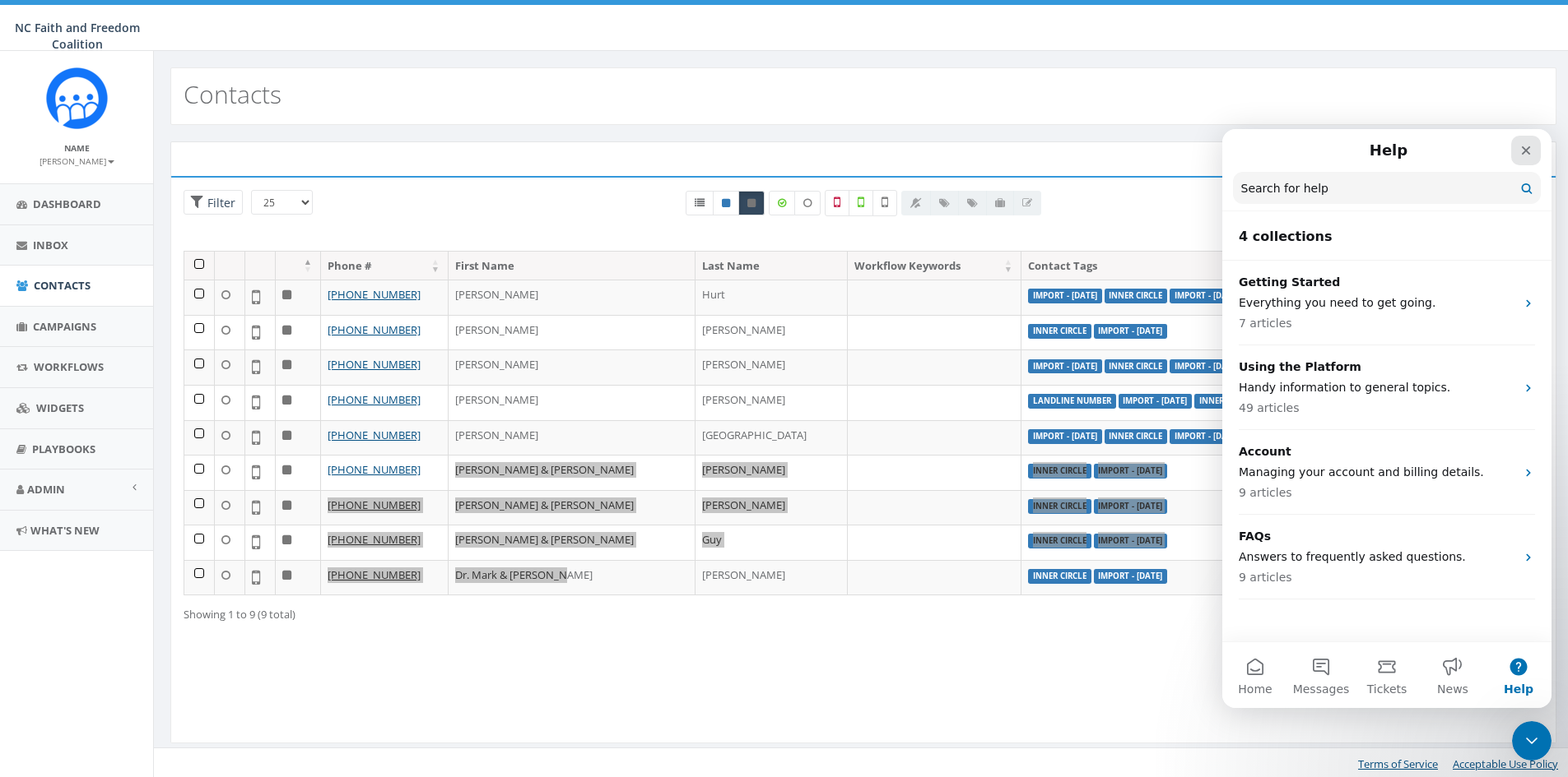
click at [1518, 154] on div "Close" at bounding box center [1525, 150] width 29 height 29
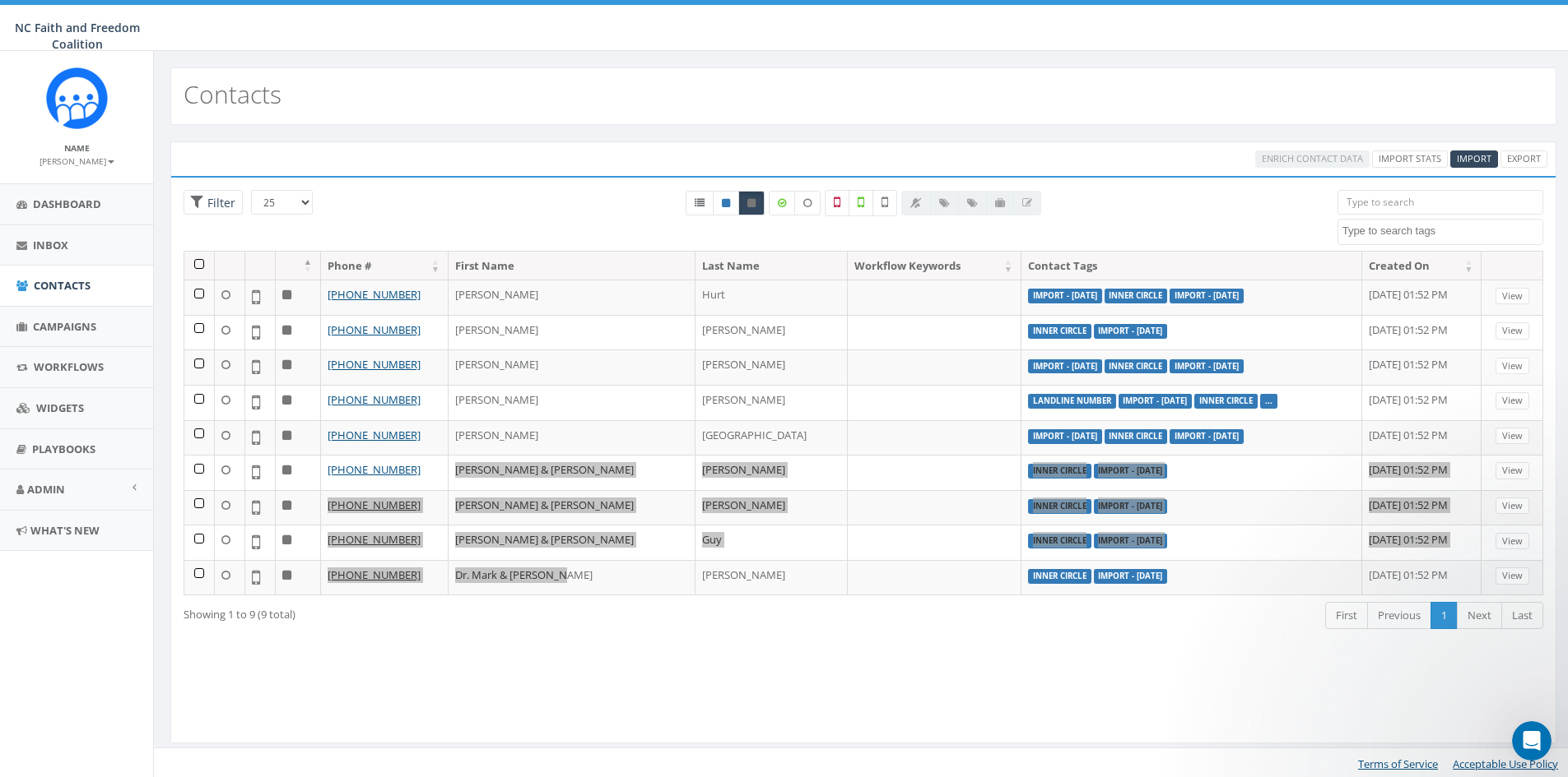
scroll to position [0, 0]
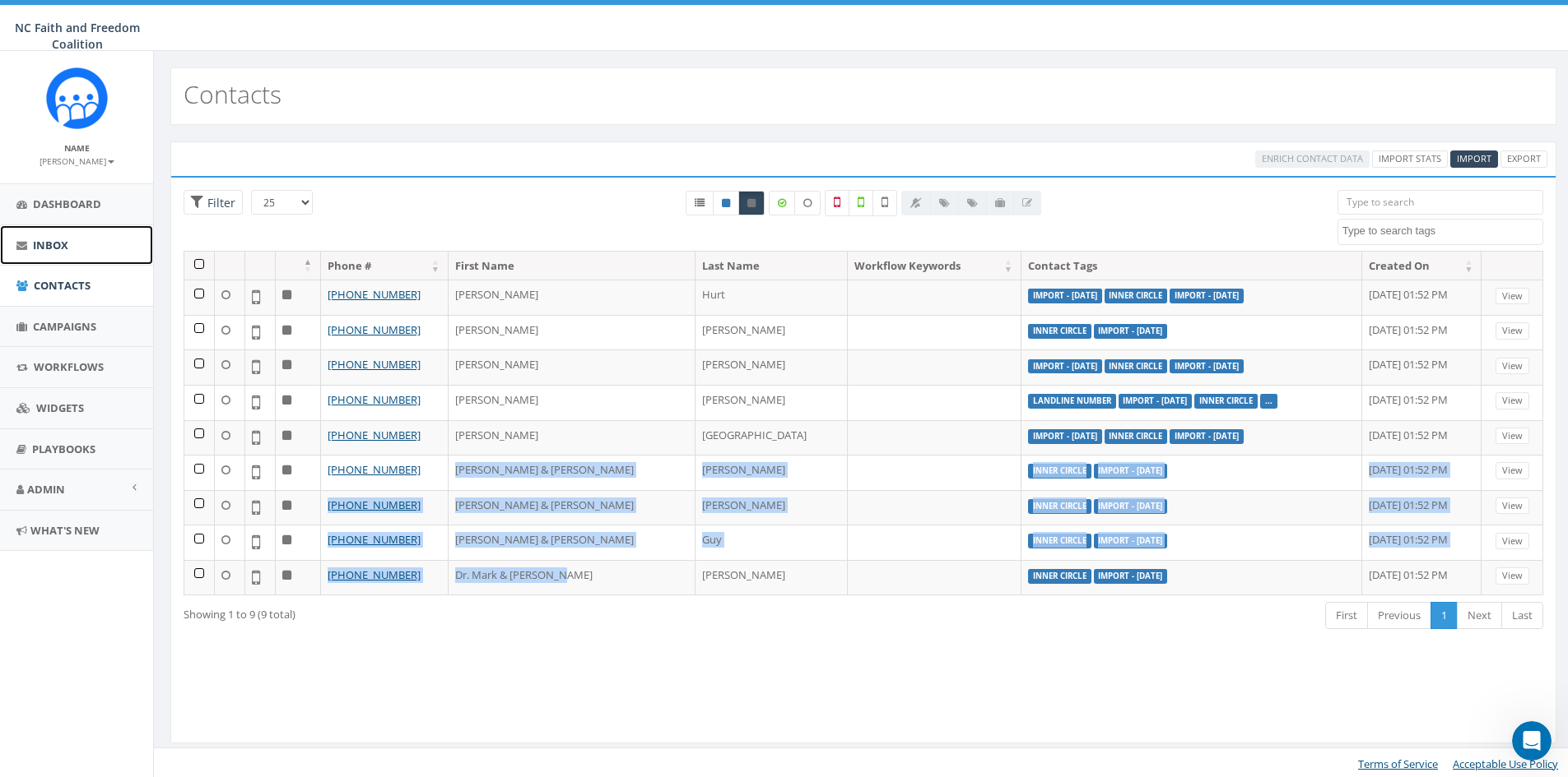
click at [63, 236] on link "Inbox" at bounding box center [76, 245] width 153 height 40
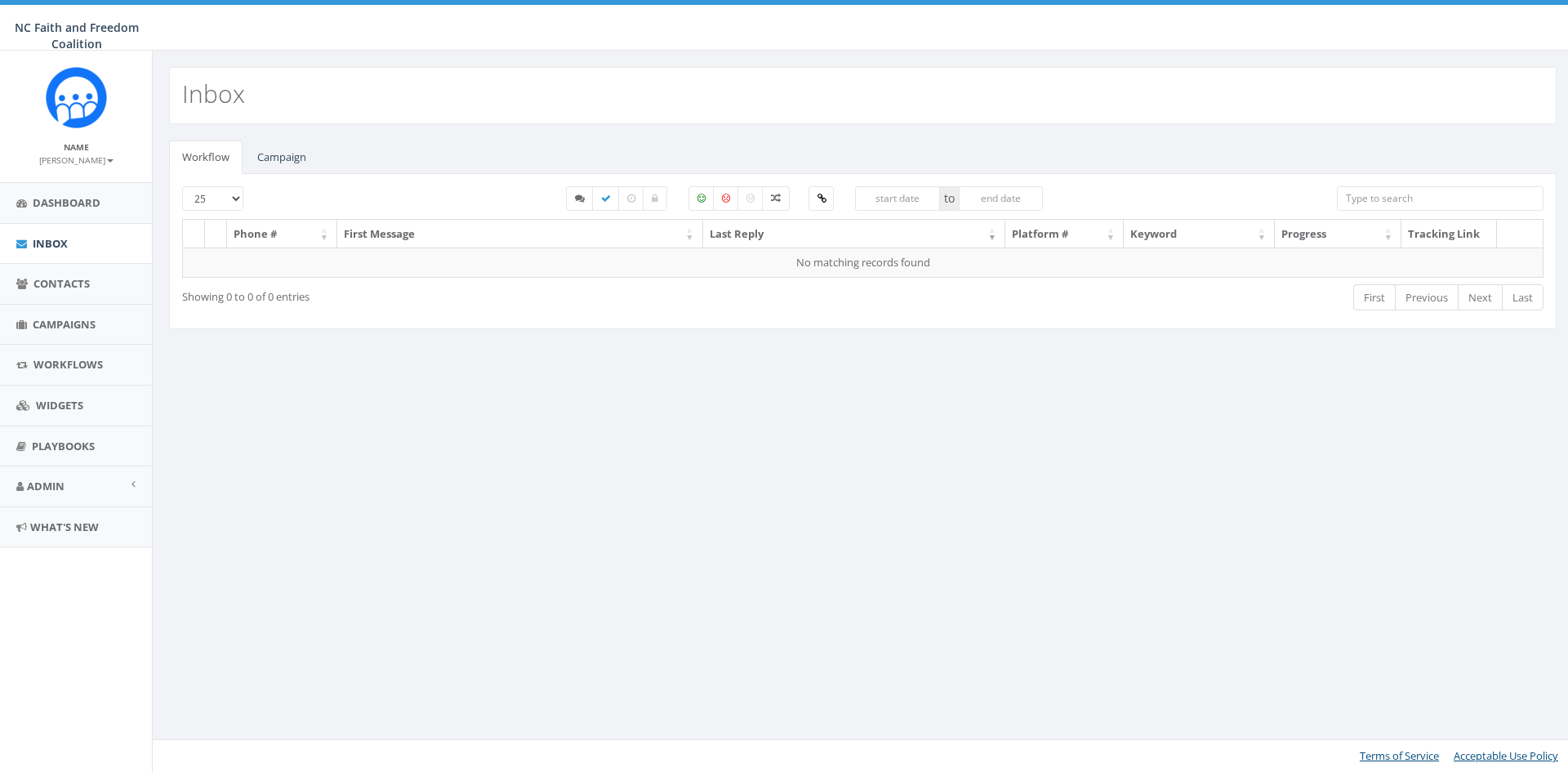
select select
click at [268, 157] on link "Campaign" at bounding box center [282, 157] width 75 height 34
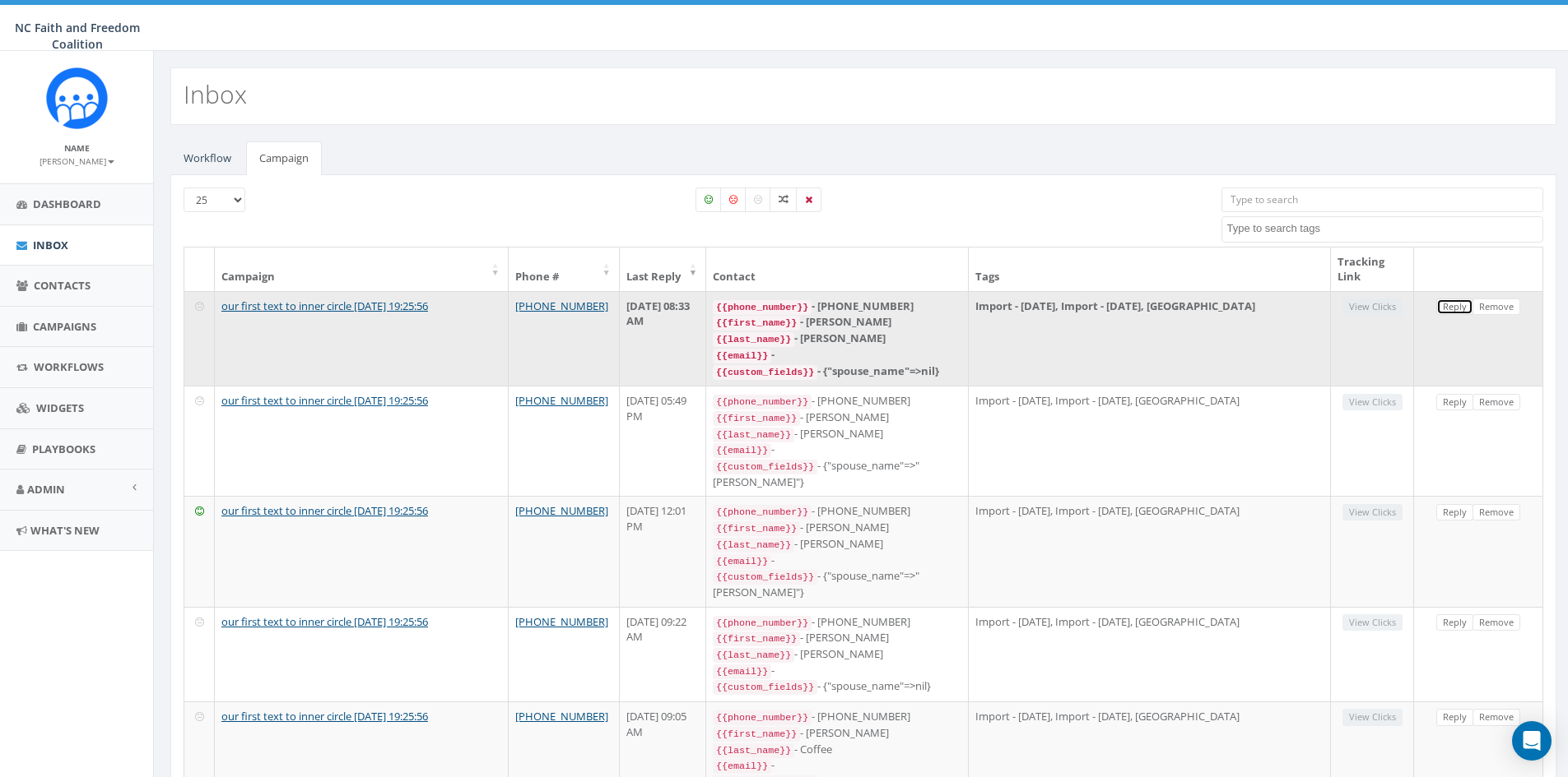
click at [1459, 304] on link "Reply" at bounding box center [1455, 307] width 37 height 17
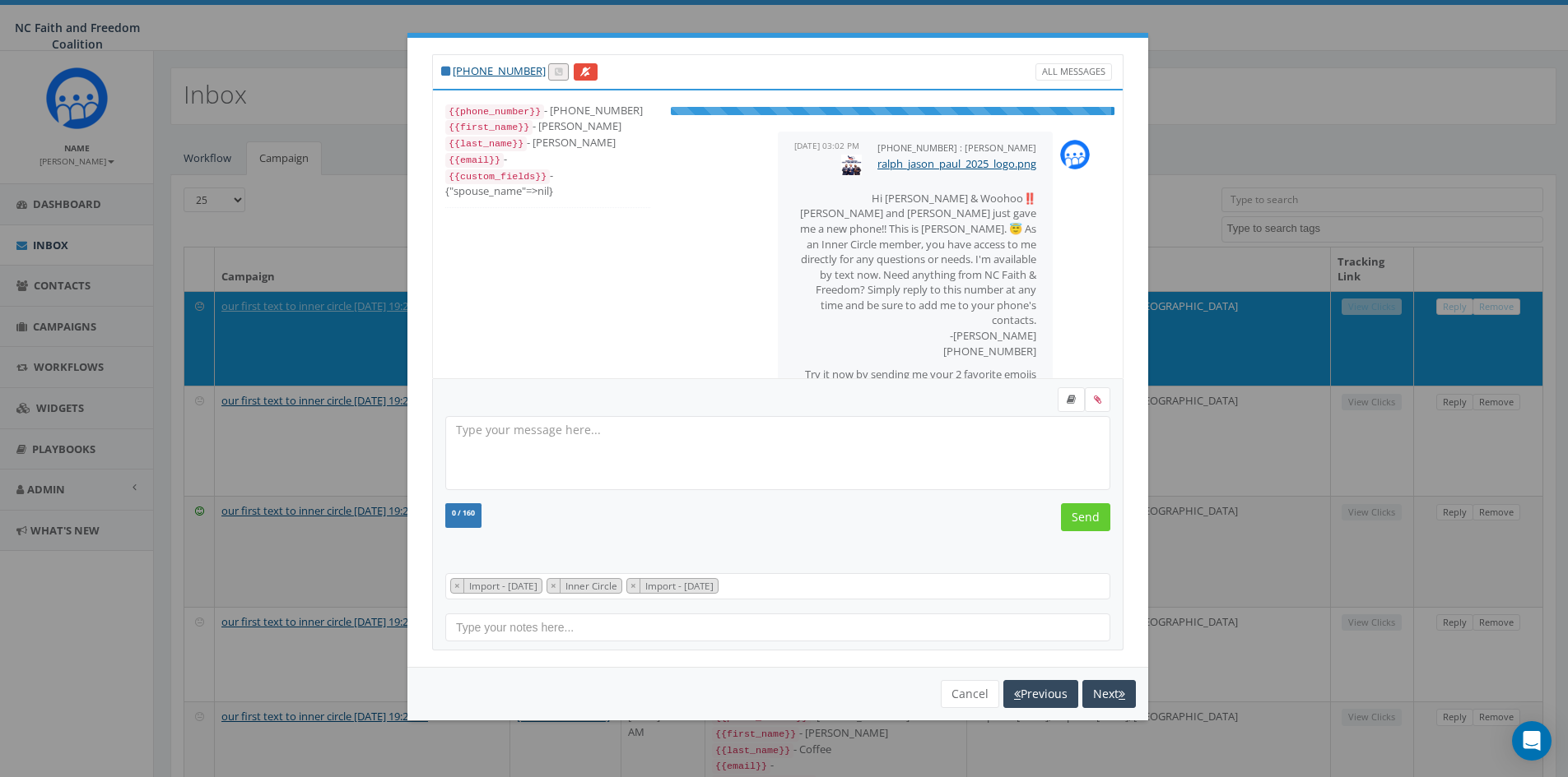
select select "Import - 08/04/2025"
